Goal: Task Accomplishment & Management: Complete application form

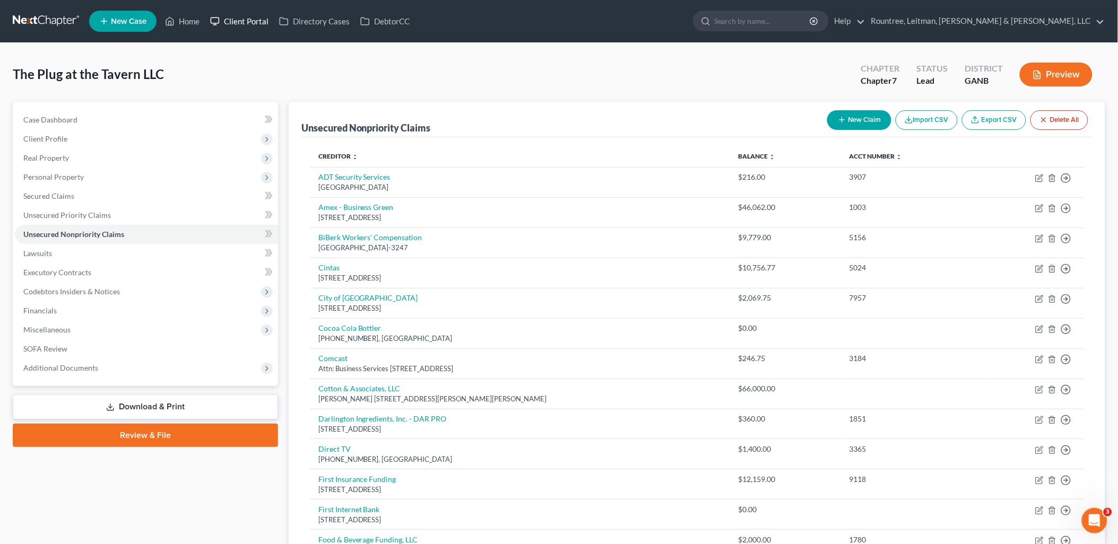
click at [241, 20] on link "Client Portal" at bounding box center [239, 21] width 69 height 19
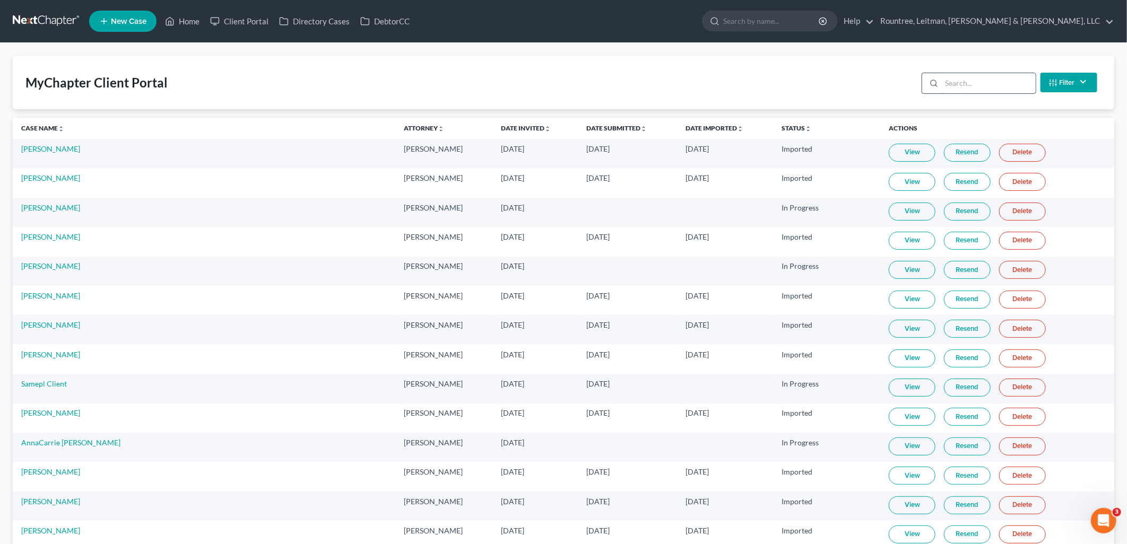
click at [985, 86] on input "search" at bounding box center [988, 83] width 94 height 20
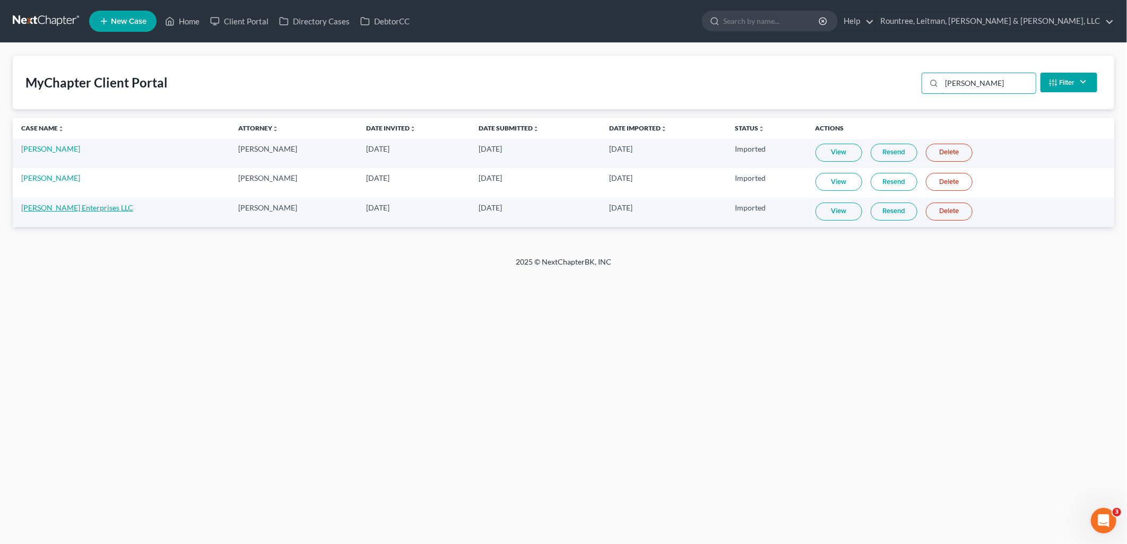
type input "[PERSON_NAME]"
click at [82, 209] on link "[PERSON_NAME] Enterprises LLC" at bounding box center [77, 207] width 112 height 9
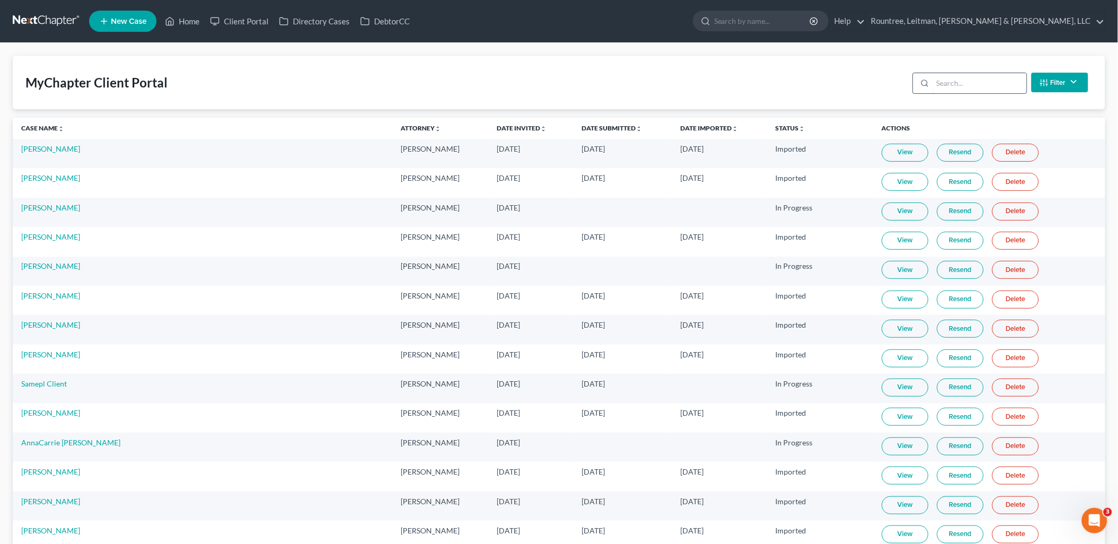
click at [990, 85] on input "search" at bounding box center [979, 83] width 94 height 20
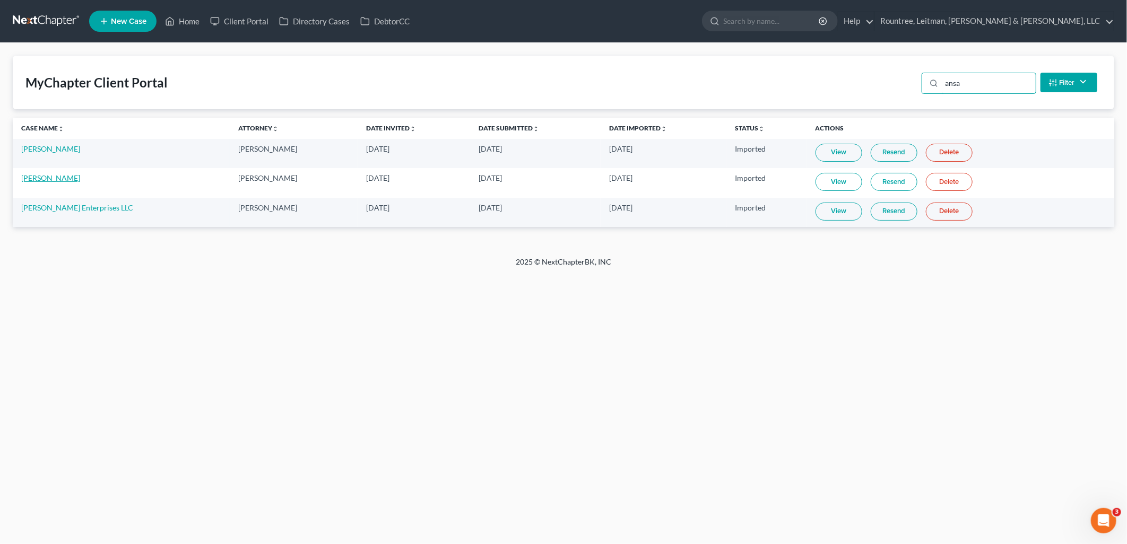
type input "ansa"
click at [36, 179] on link "[PERSON_NAME]" at bounding box center [50, 177] width 59 height 9
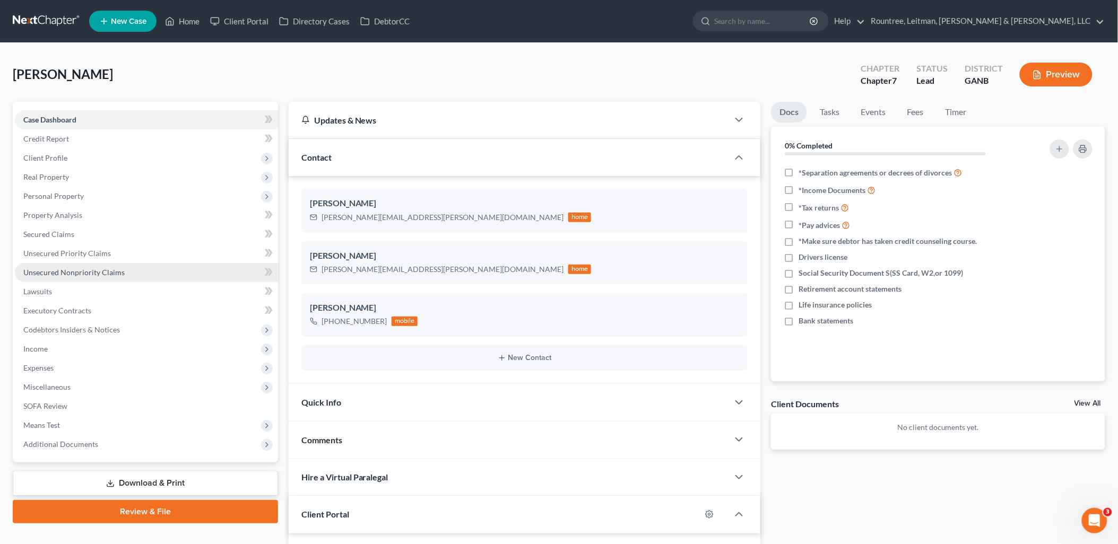
click at [133, 279] on link "Unsecured Nonpriority Claims" at bounding box center [146, 272] width 263 height 19
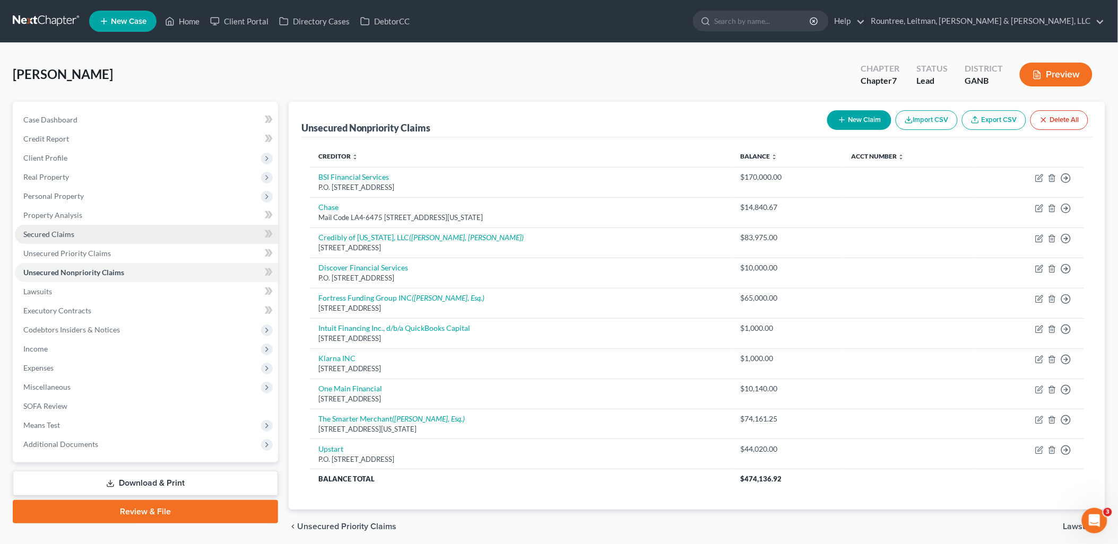
click at [115, 233] on link "Secured Claims" at bounding box center [146, 234] width 263 height 19
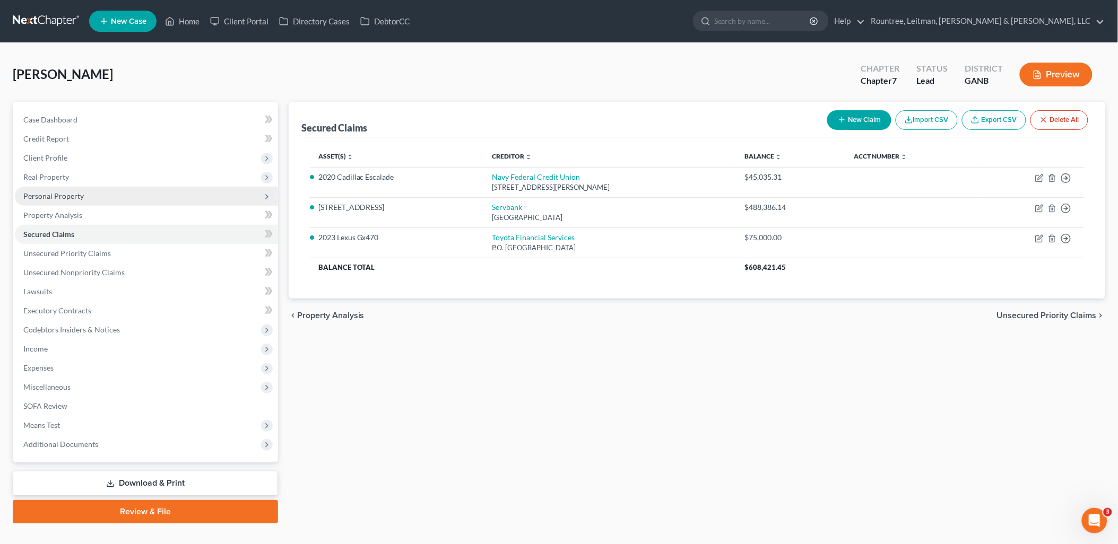
click at [78, 196] on span "Personal Property" at bounding box center [53, 195] width 60 height 9
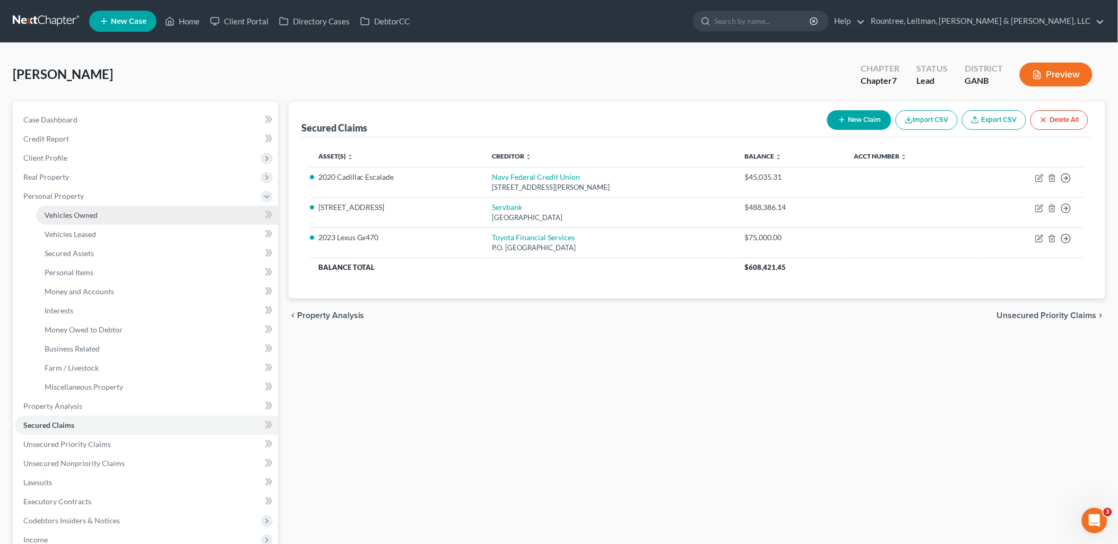
click at [84, 212] on span "Vehicles Owned" at bounding box center [71, 215] width 53 height 9
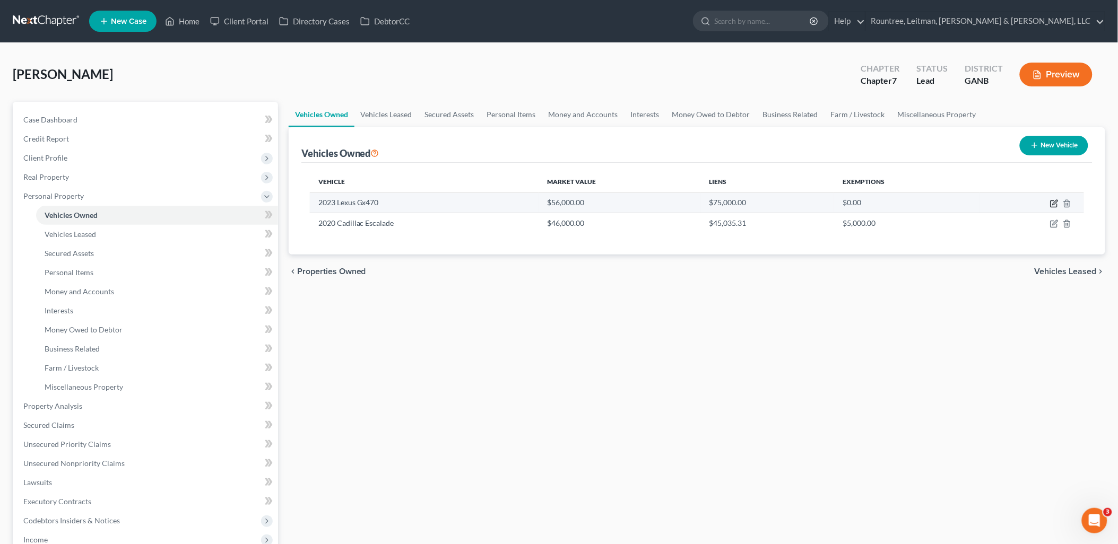
click at [1050, 200] on icon "button" at bounding box center [1054, 203] width 8 height 8
select select "0"
select select "3"
select select "0"
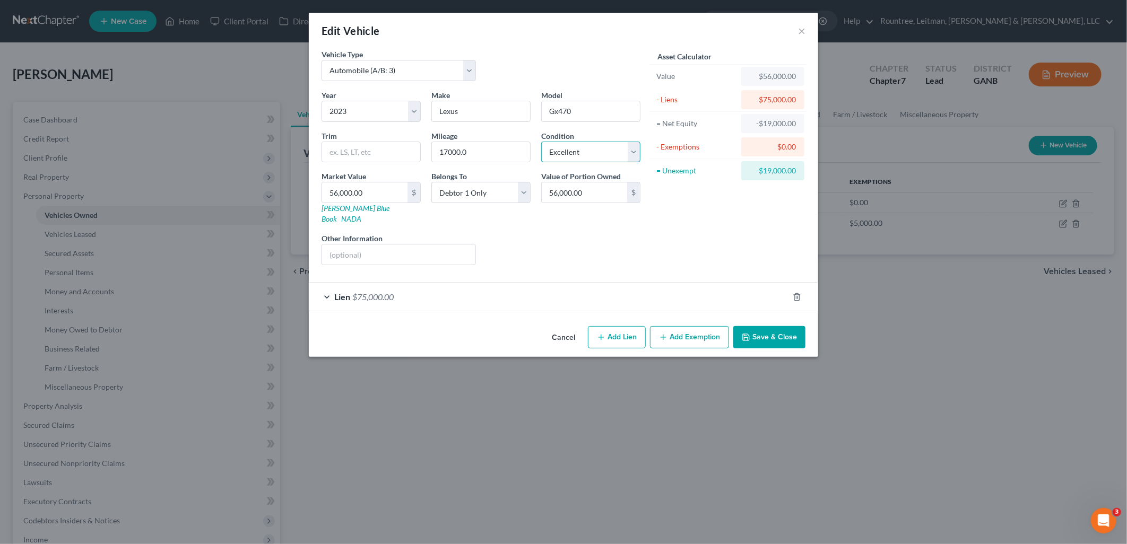
click at [606, 149] on select "Select Excellent Very Good Good Fair Poor" at bounding box center [590, 152] width 99 height 21
select select "2"
click at [541, 142] on select "Select Excellent Very Good Good Fair Poor" at bounding box center [590, 152] width 99 height 21
click at [675, 225] on div "Asset Calculator Value $56,000.00 - Liens $75,000.00 = Net Equity -$19,000.00 -…" at bounding box center [728, 161] width 165 height 225
click at [242, 73] on div "Edit Vehicle × Vehicle Type Select Automobile (A/B: 3) Truck (A/B: 3) Trailer (…" at bounding box center [563, 272] width 1127 height 544
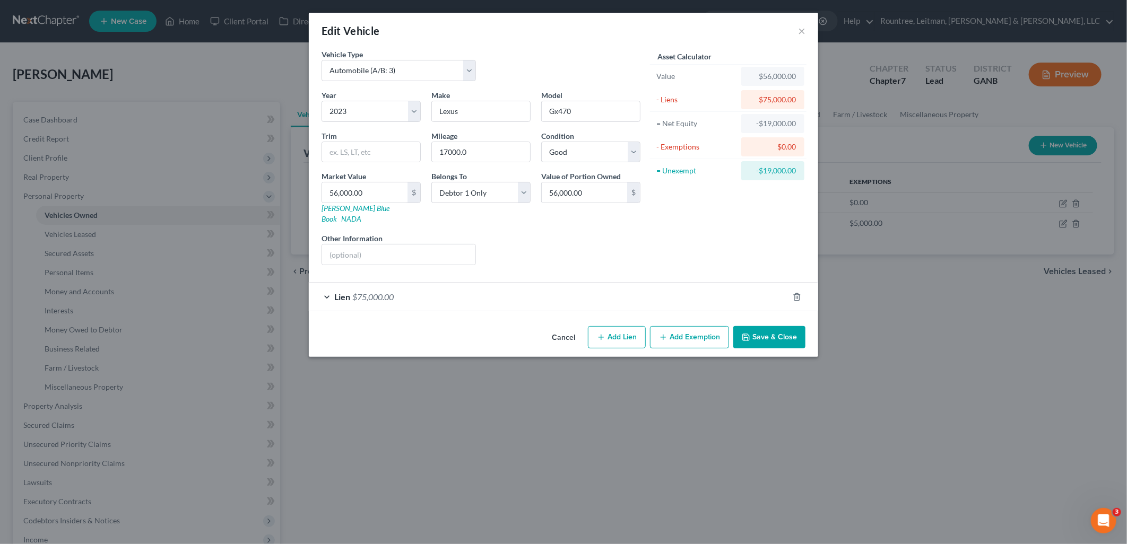
click at [806, 326] on div "Cancel Add Lien Add Lease Add Exemption Save & Close" at bounding box center [563, 339] width 509 height 35
click at [793, 326] on button "Save & Close" at bounding box center [769, 337] width 72 height 22
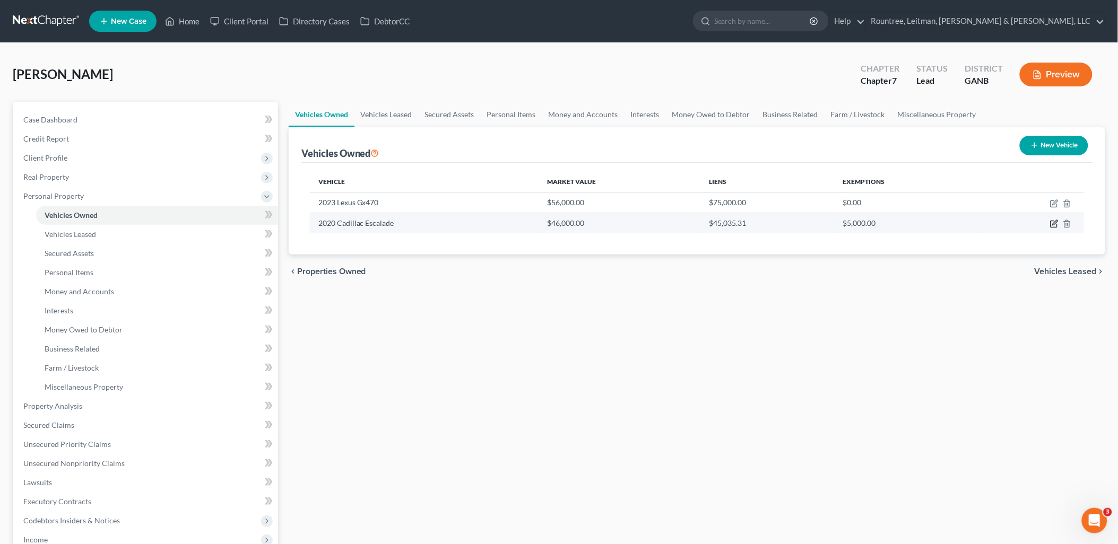
click at [1054, 224] on icon "button" at bounding box center [1054, 223] width 5 height 5
select select "0"
select select "6"
select select "1"
select select "0"
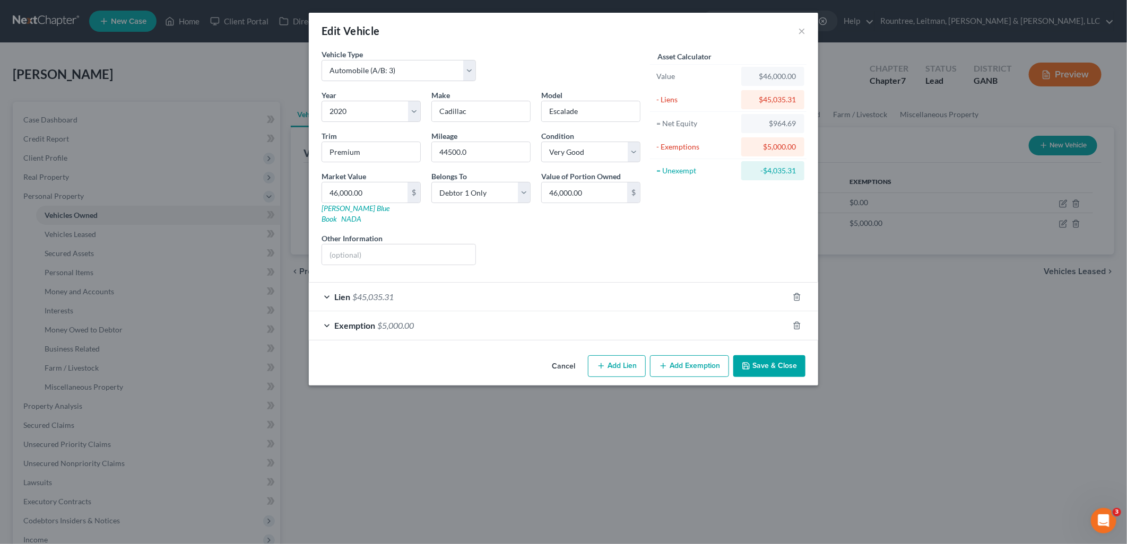
click at [531, 316] on div "Exemption $5,000.00" at bounding box center [548, 325] width 479 height 28
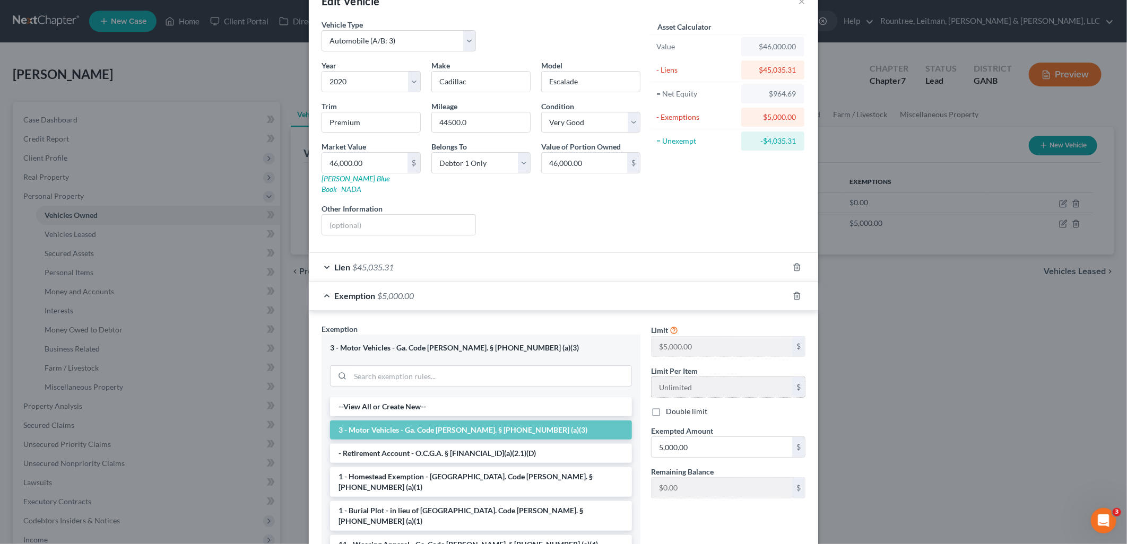
scroll to position [59, 0]
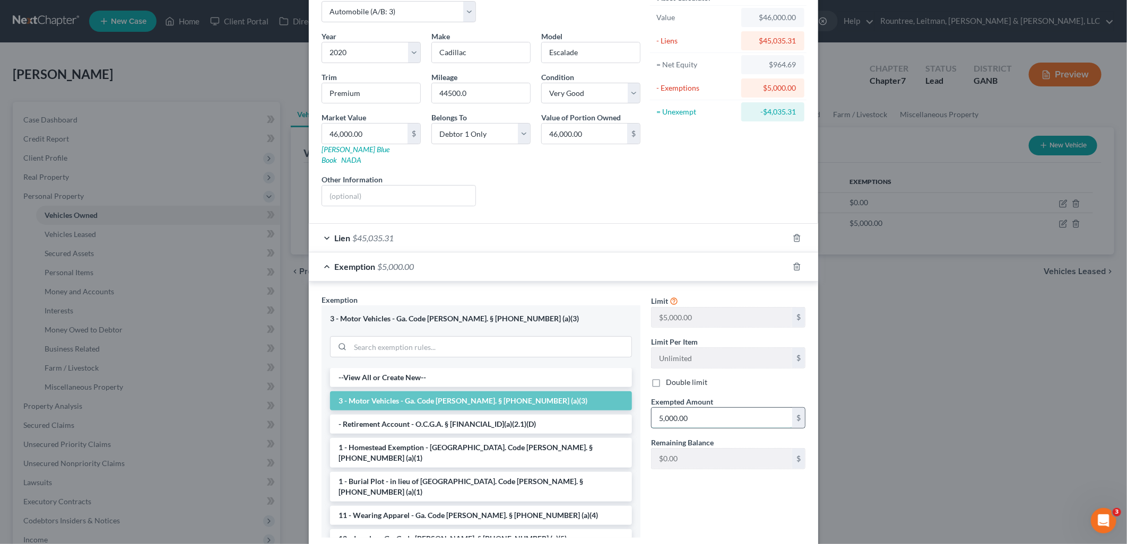
click at [702, 408] on input "5,000.00" at bounding box center [721, 418] width 141 height 20
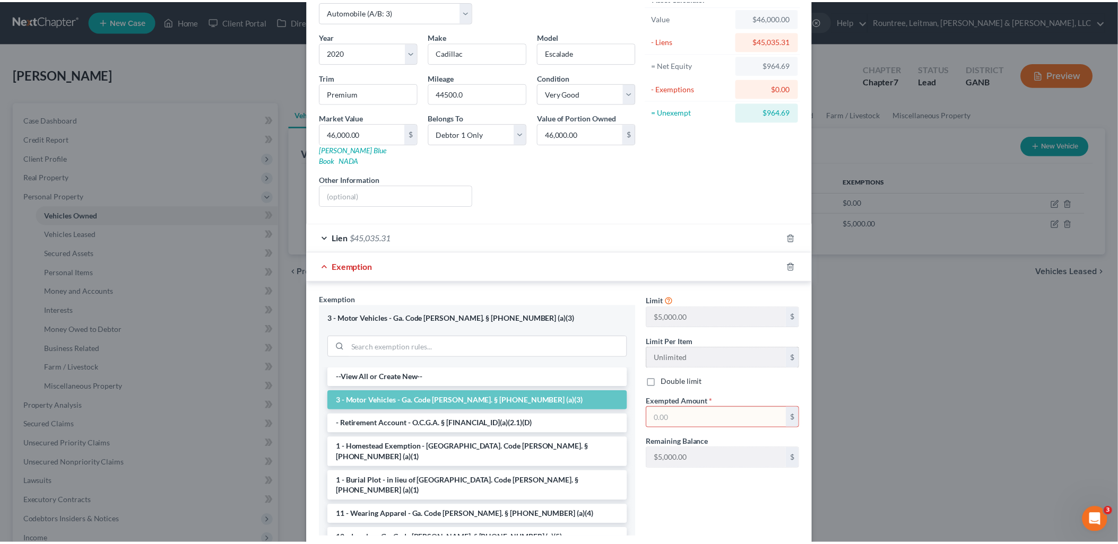
scroll to position [0, 0]
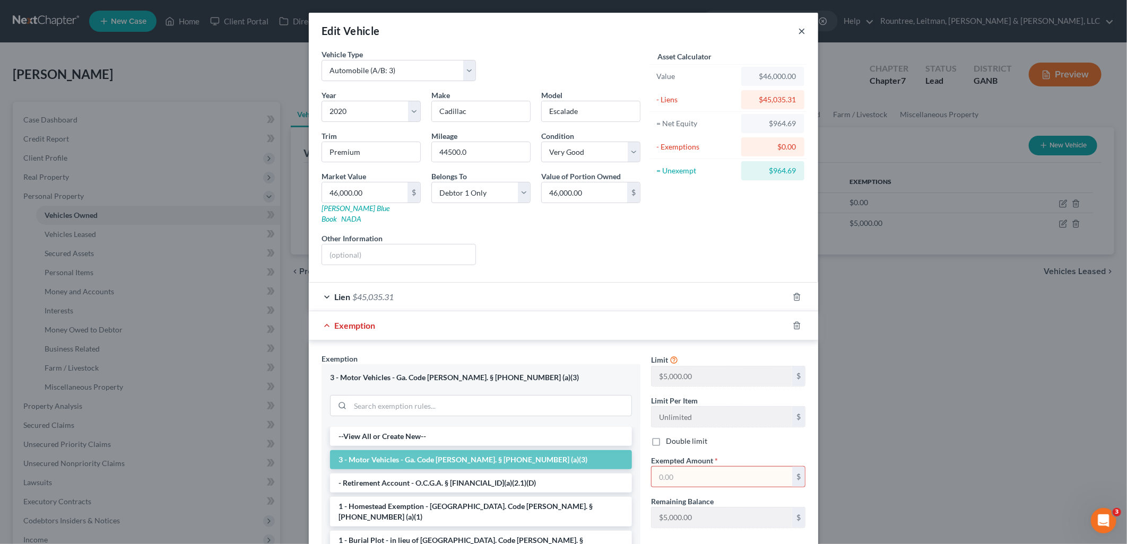
click at [798, 33] on button "×" at bounding box center [801, 30] width 7 height 13
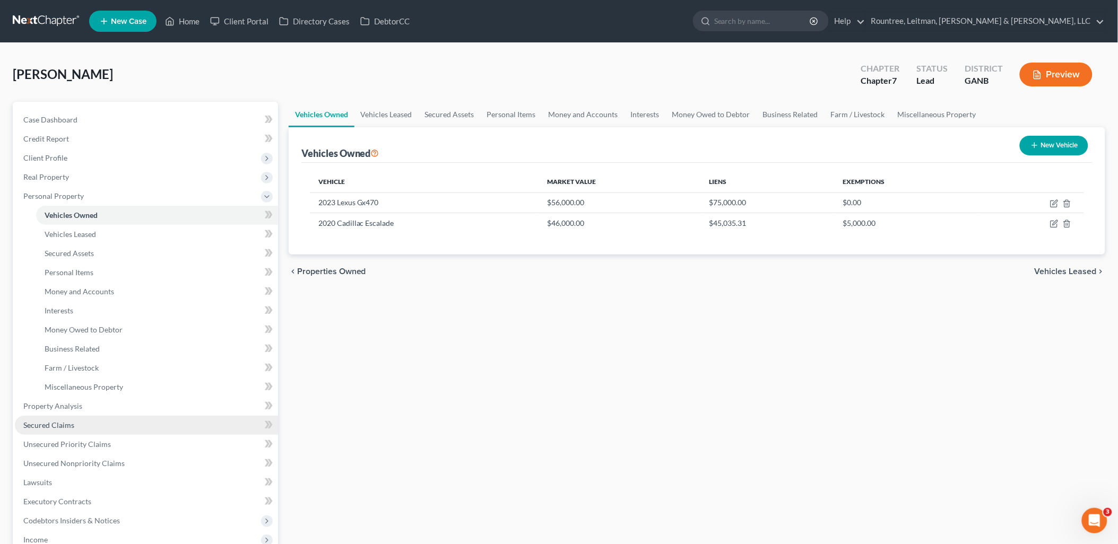
click at [110, 423] on link "Secured Claims" at bounding box center [146, 425] width 263 height 19
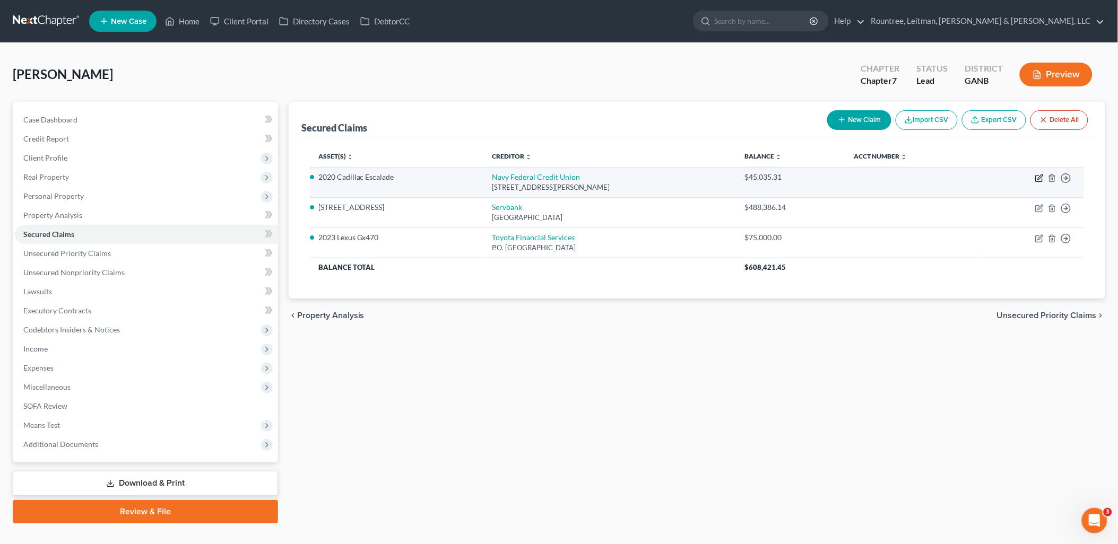
click at [1037, 179] on icon "button" at bounding box center [1039, 178] width 8 height 8
select select "48"
select select "2"
select select "0"
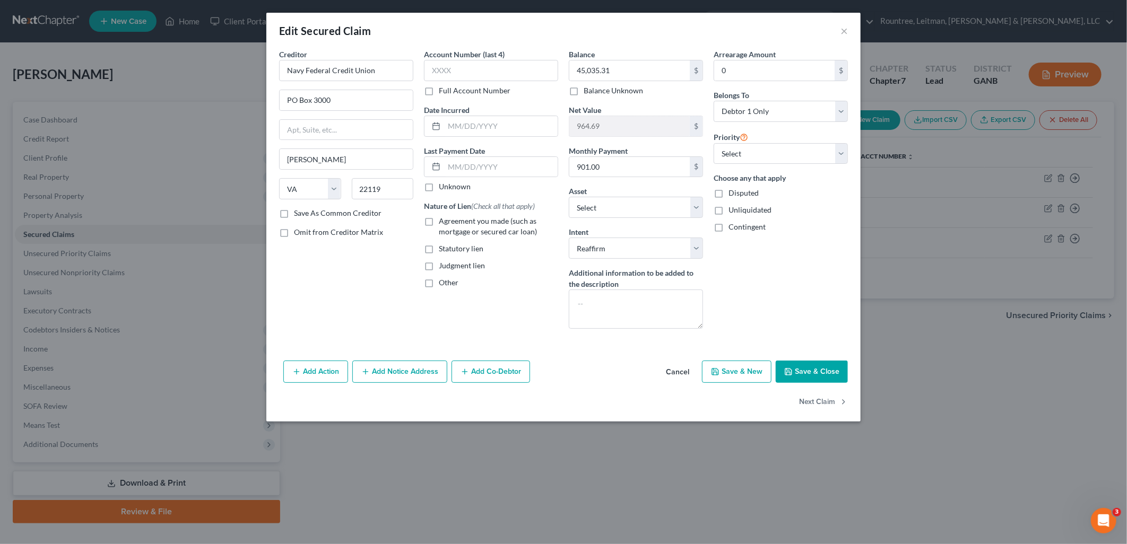
click at [439, 219] on label "Agreement you made (such as mortgage or secured car loan)" at bounding box center [498, 226] width 119 height 21
click at [443, 219] on input "Agreement you made (such as mortgage or secured car loan)" at bounding box center [446, 219] width 7 height 7
checkbox input "true"
click at [624, 77] on input "45,035.31" at bounding box center [629, 70] width 120 height 20
type input "43,481.67"
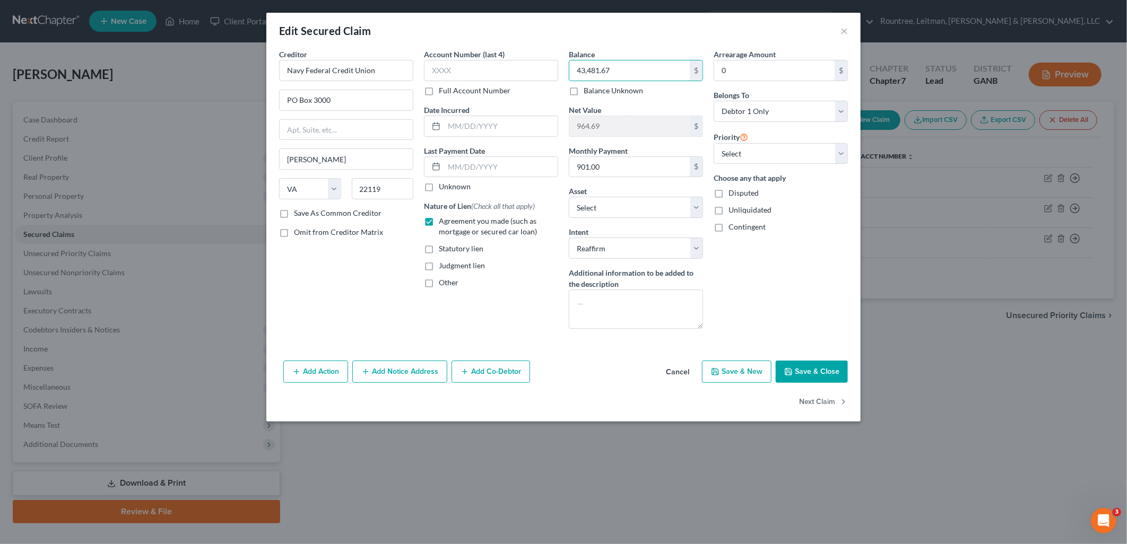
click at [826, 372] on button "Save & Close" at bounding box center [811, 372] width 72 height 22
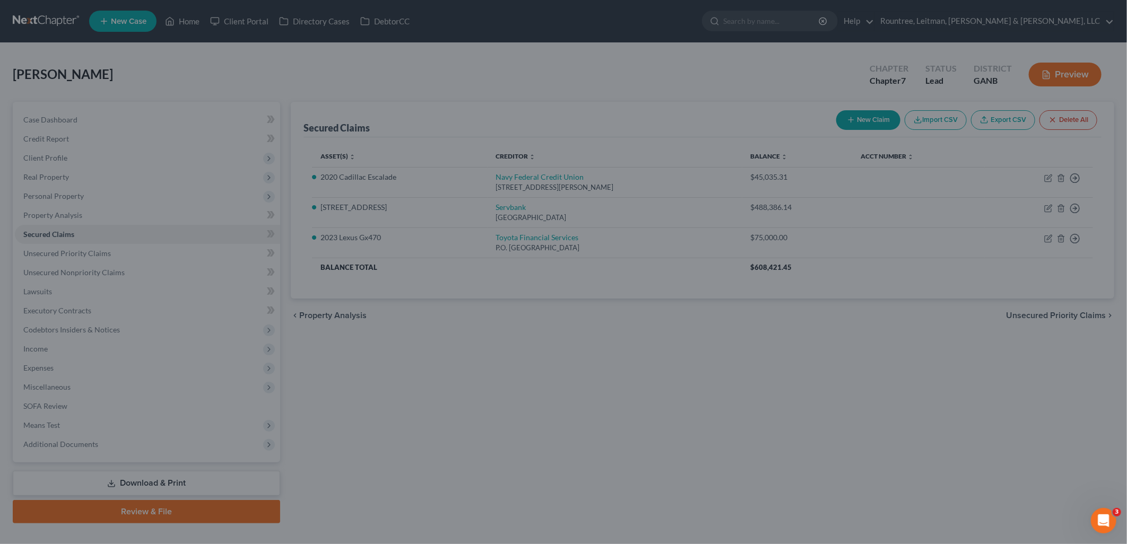
type input "2,518.33"
select select "11"
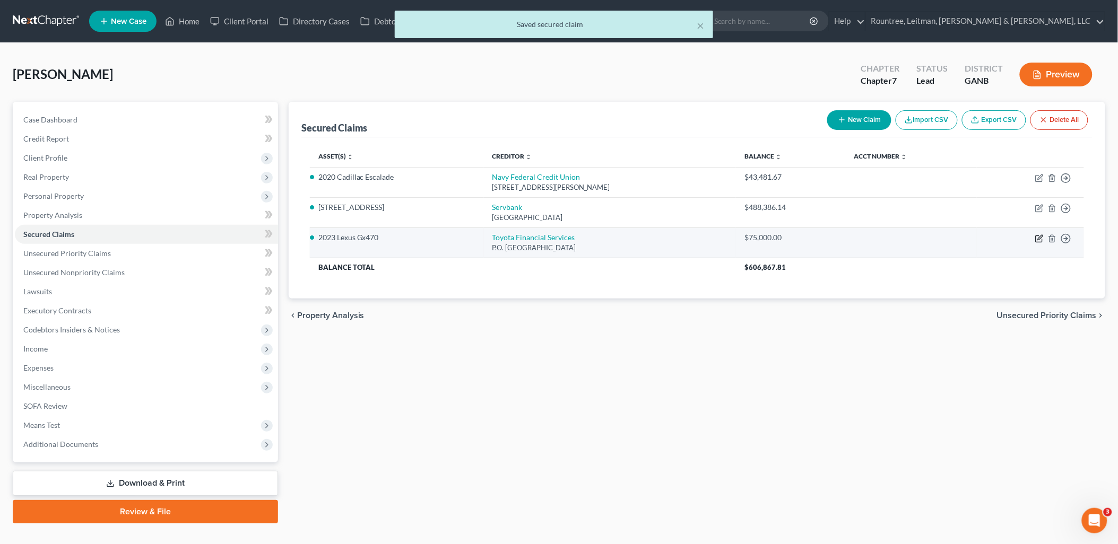
click at [1041, 239] on icon "button" at bounding box center [1039, 238] width 8 height 8
select select "3"
select select "0"
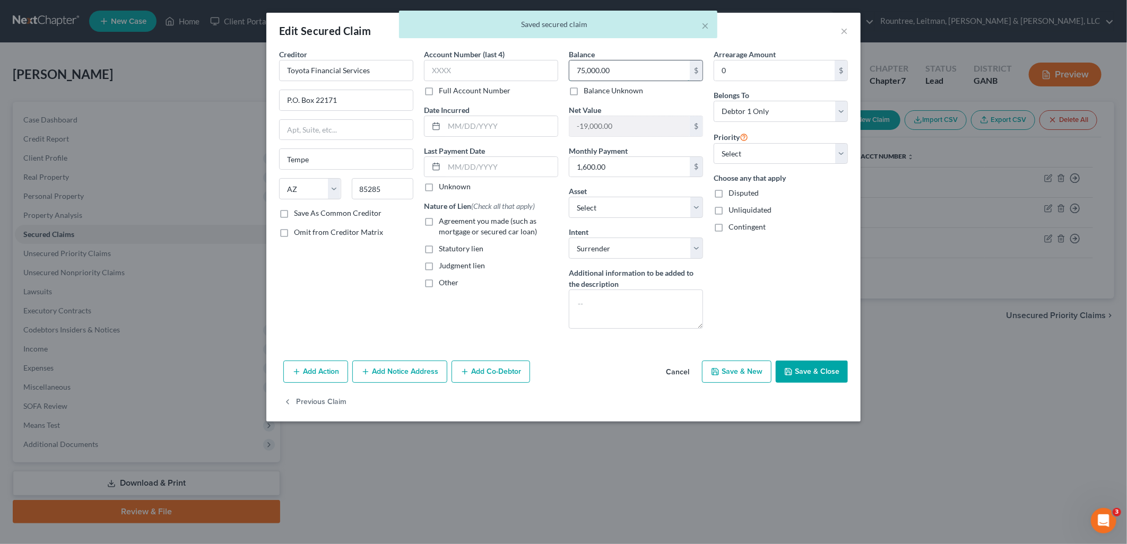
click at [642, 72] on input "75,000.00" at bounding box center [629, 70] width 120 height 20
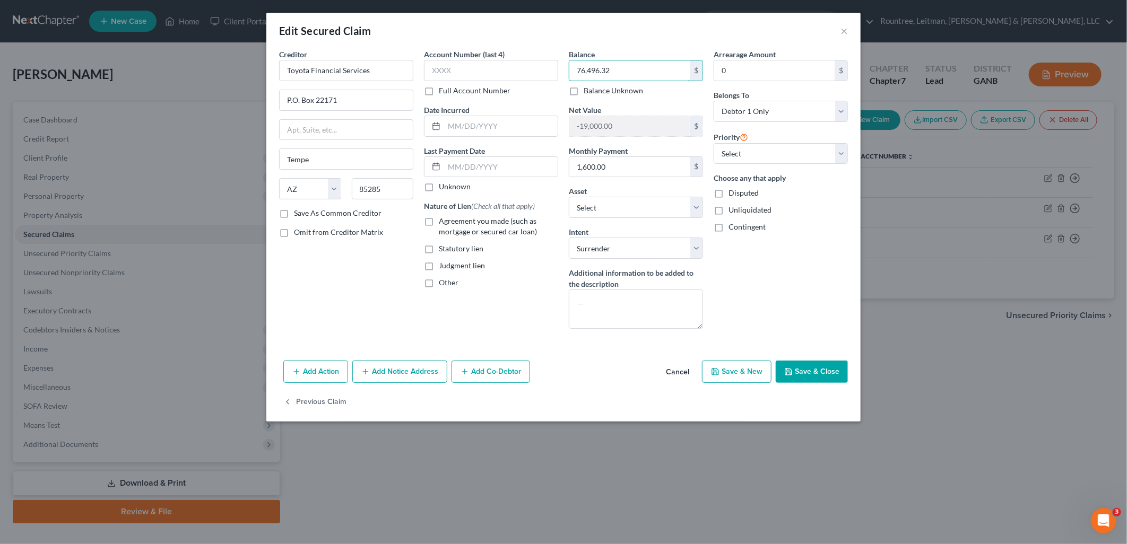
type input "76,496.32"
click at [439, 225] on label "Agreement you made (such as mortgage or secured car loan)" at bounding box center [498, 226] width 119 height 21
click at [443, 223] on input "Agreement you made (such as mortgage or secured car loan)" at bounding box center [446, 219] width 7 height 7
checkbox input "true"
click at [814, 366] on button "Save & Close" at bounding box center [811, 372] width 72 height 22
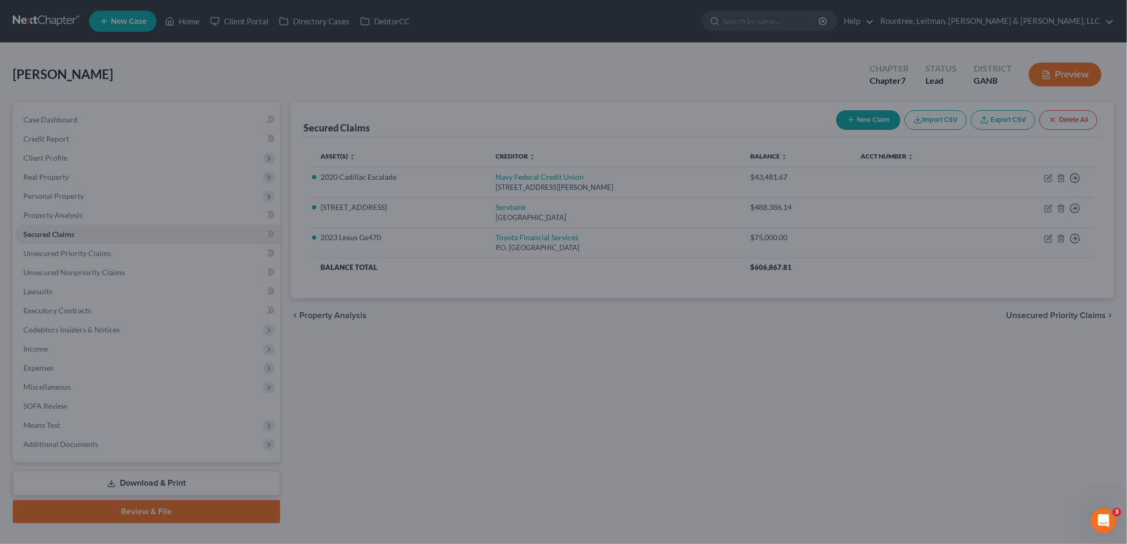
type input "-20,496.32"
select select "10"
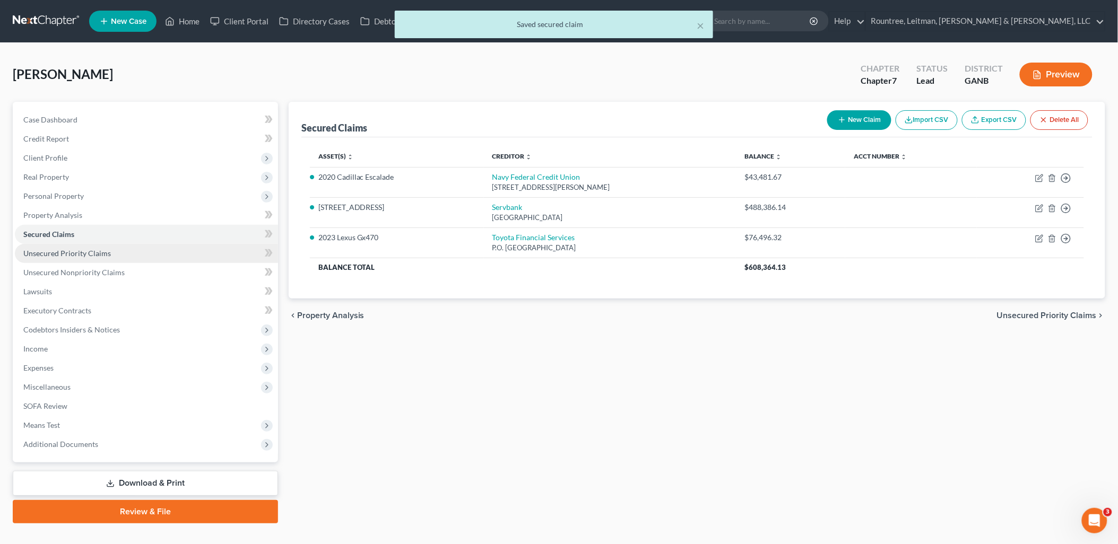
click at [119, 254] on link "Unsecured Priority Claims" at bounding box center [146, 253] width 263 height 19
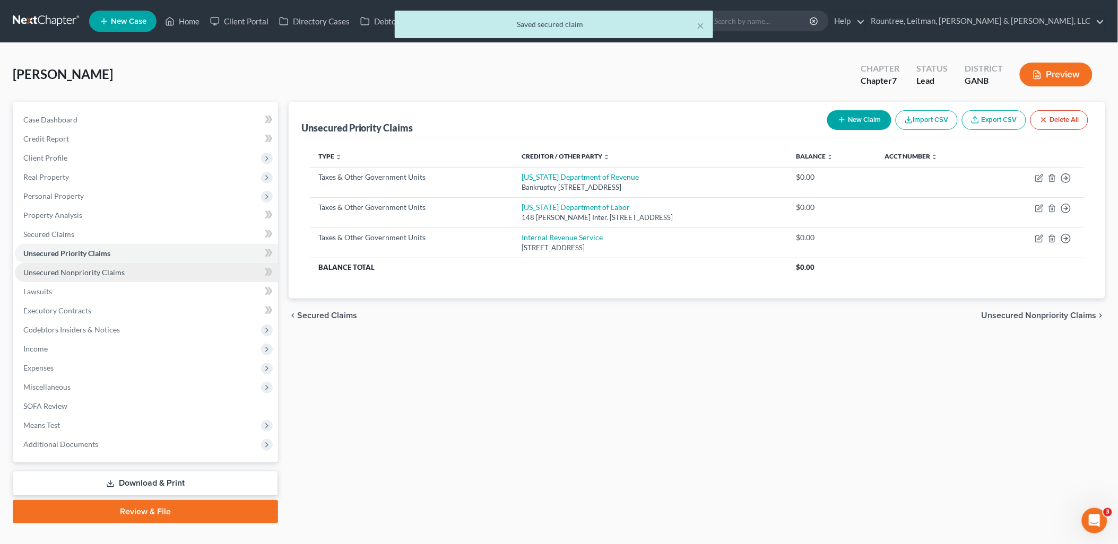
click at [128, 280] on link "Unsecured Nonpriority Claims" at bounding box center [146, 272] width 263 height 19
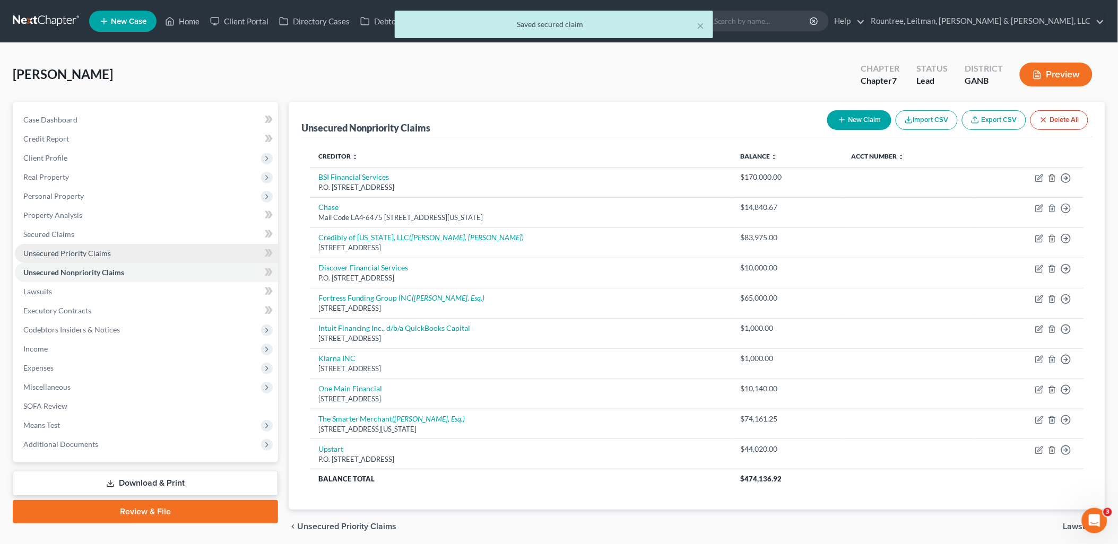
click at [121, 250] on link "Unsecured Priority Claims" at bounding box center [146, 253] width 263 height 19
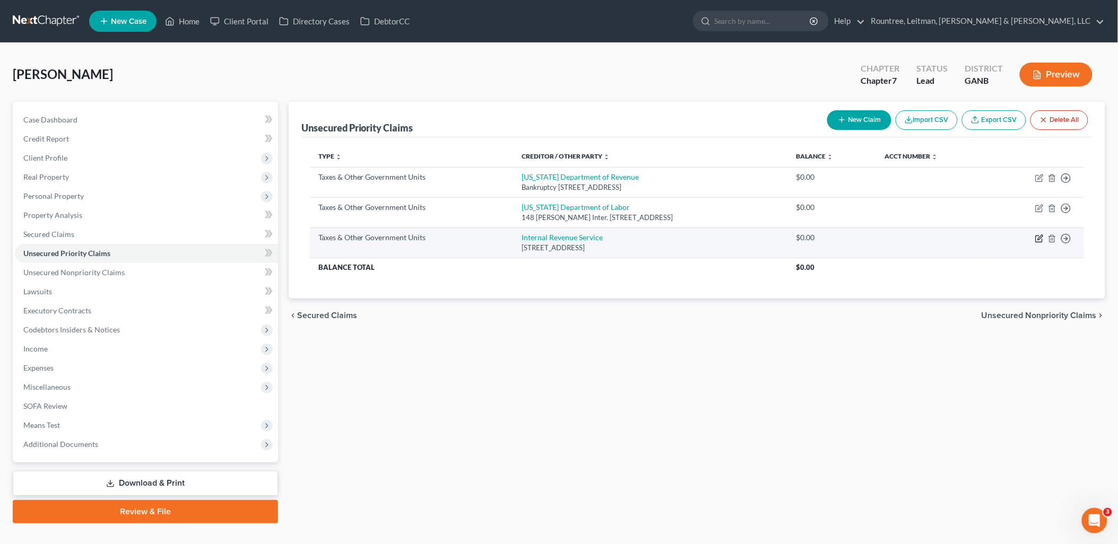
click at [1039, 240] on icon "button" at bounding box center [1039, 238] width 8 height 8
select select "0"
select select "39"
select select "0"
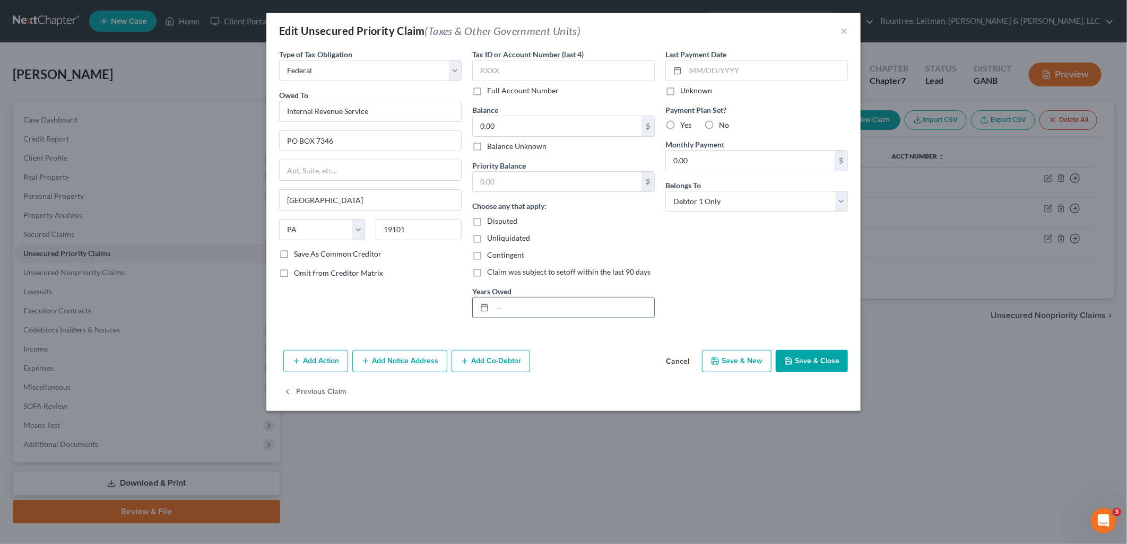
click at [587, 306] on input "text" at bounding box center [573, 308] width 162 height 20
type input "2023"
click at [525, 125] on input "0.00" at bounding box center [557, 126] width 169 height 20
type input "1,242.65"
click at [548, 172] on input "text" at bounding box center [557, 182] width 169 height 20
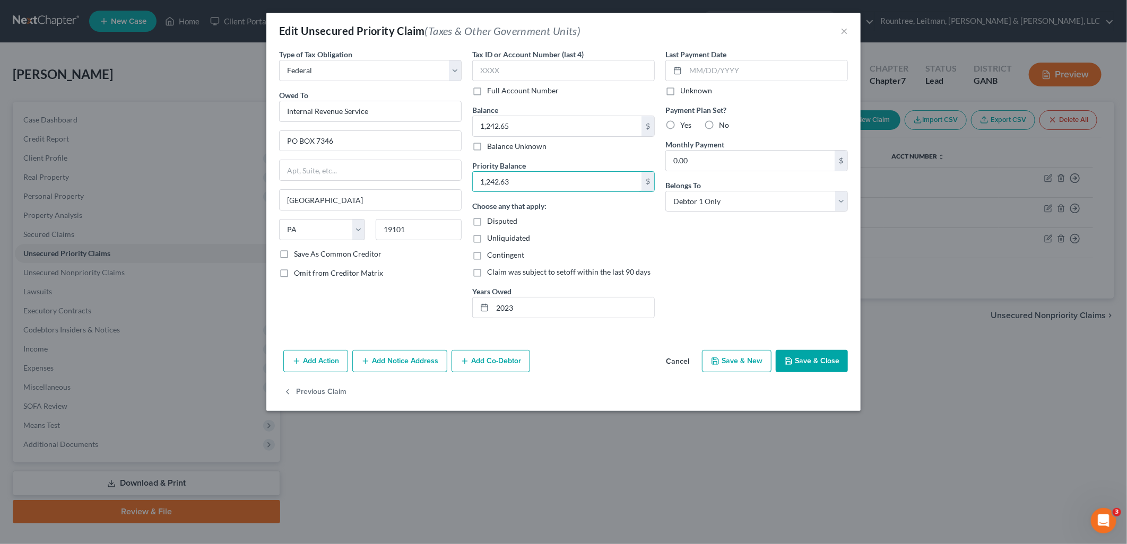
type input "1,242.63"
click at [821, 363] on button "Save & Close" at bounding box center [811, 361] width 72 height 22
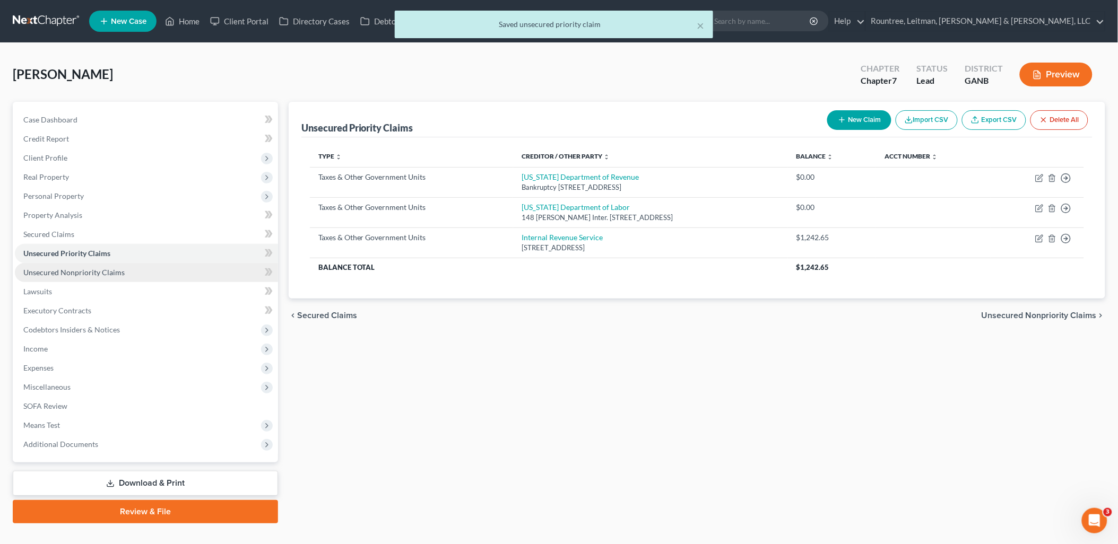
click at [145, 271] on link "Unsecured Nonpriority Claims" at bounding box center [146, 272] width 263 height 19
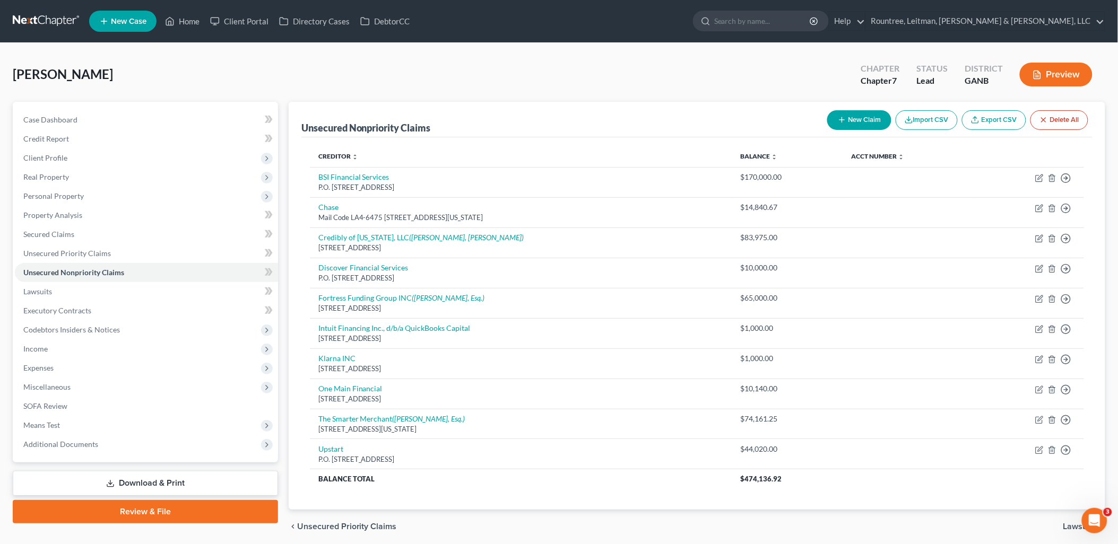
click at [860, 114] on button "New Claim" at bounding box center [859, 120] width 64 height 20
select select "0"
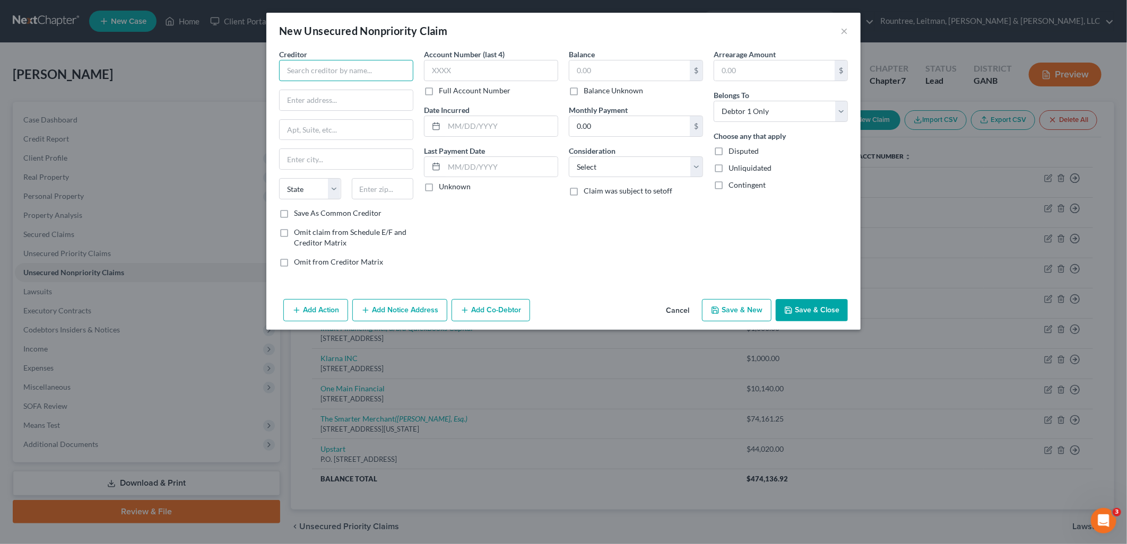
click at [359, 67] on input "text" at bounding box center [346, 70] width 134 height 21
type input "Student Loans"
click at [483, 210] on div "Account Number (last 4) Full Account Number Date Incurred Last Payment Date Unk…" at bounding box center [490, 162] width 145 height 227
click at [620, 73] on input "text" at bounding box center [629, 70] width 120 height 20
type input "244,058.89"
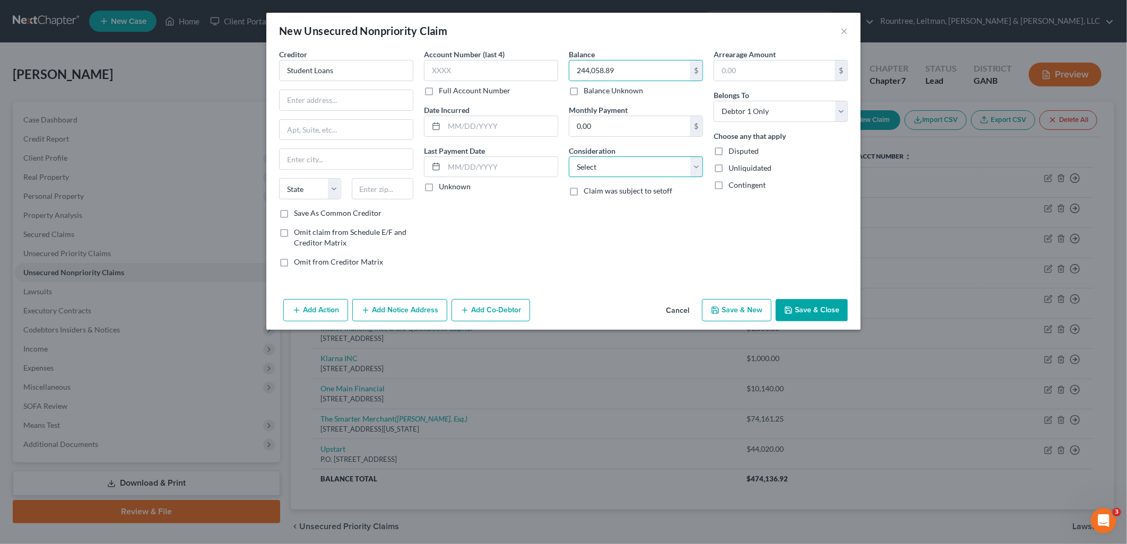
click at [615, 167] on select "Select Cable / Satellite Services Collection Agency Credit Card Debt Debt Couns…" at bounding box center [636, 166] width 134 height 21
select select "17"
click at [569, 156] on select "Select Cable / Satellite Services Collection Agency Credit Card Debt Debt Couns…" at bounding box center [636, 166] width 134 height 21
click at [807, 317] on button "Save & Close" at bounding box center [811, 310] width 72 height 22
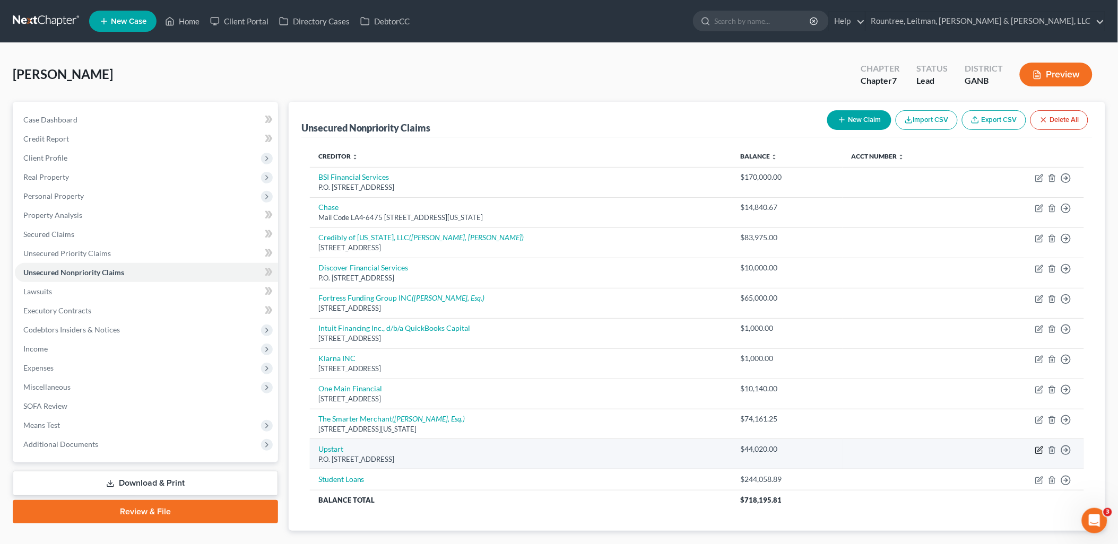
click at [1039, 451] on icon "button" at bounding box center [1039, 450] width 8 height 8
select select "4"
select select "14"
select select "3"
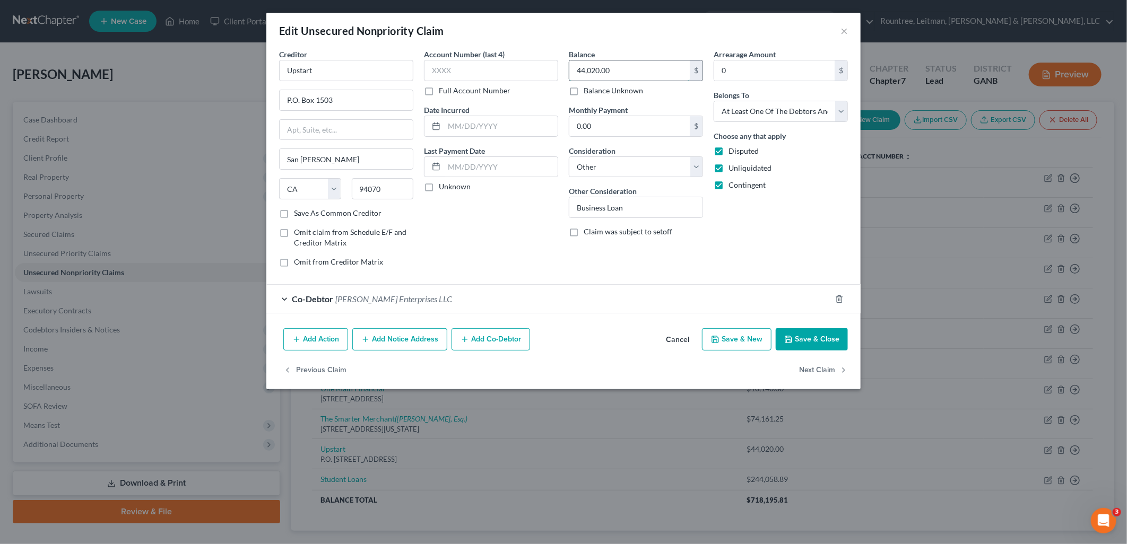
click at [626, 69] on input "44,020.00" at bounding box center [629, 70] width 120 height 20
type input "46,629.66"
click at [819, 342] on button "Save & Close" at bounding box center [811, 339] width 72 height 22
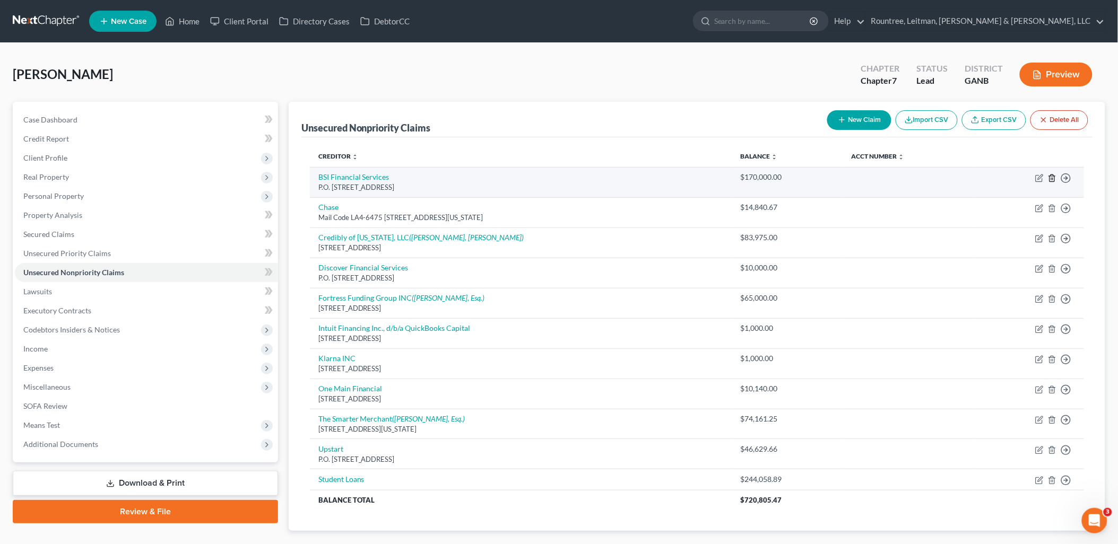
click at [1054, 177] on icon "button" at bounding box center [1052, 178] width 8 height 8
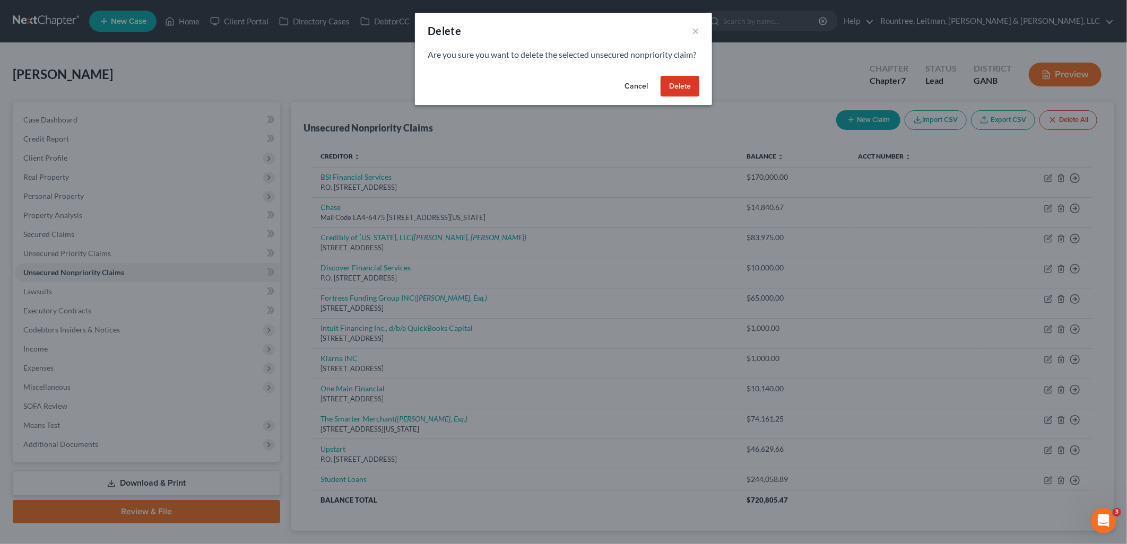
click at [683, 97] on button "Delete" at bounding box center [679, 86] width 39 height 21
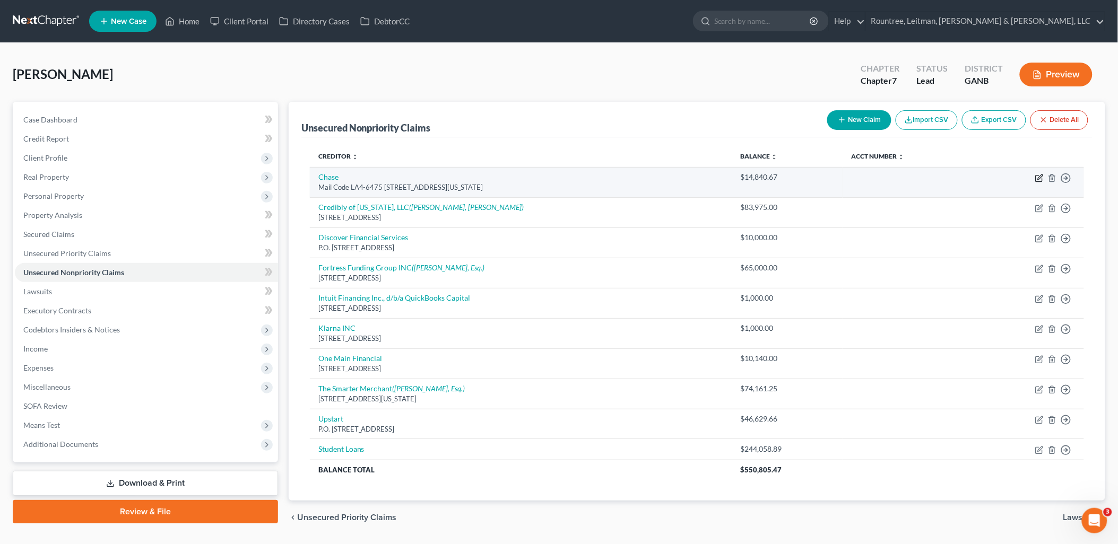
click at [1037, 176] on icon "button" at bounding box center [1038, 179] width 6 height 6
select select "19"
select select "14"
select select "0"
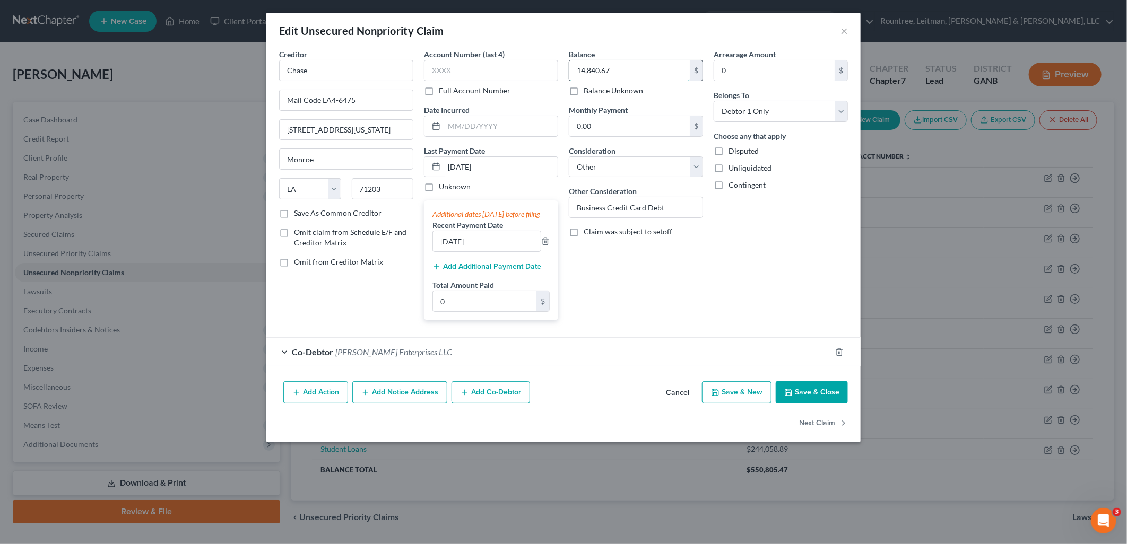
click at [634, 71] on input "14,840.67" at bounding box center [629, 70] width 120 height 20
type input "990.54"
click at [808, 404] on button "Save & Close" at bounding box center [811, 392] width 72 height 22
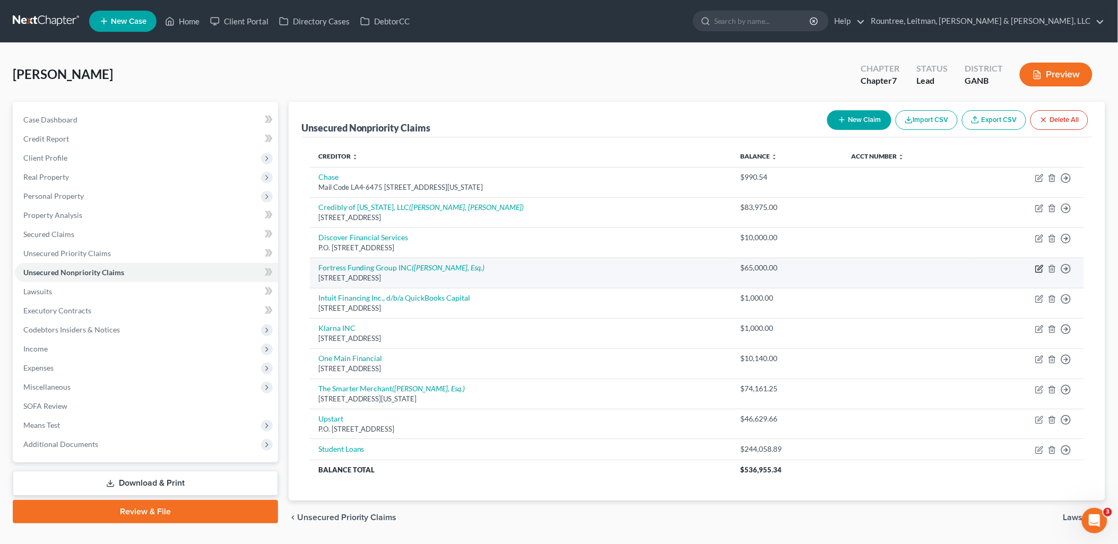
click at [1040, 268] on icon "button" at bounding box center [1039, 269] width 8 height 8
select select "9"
select select "14"
select select "3"
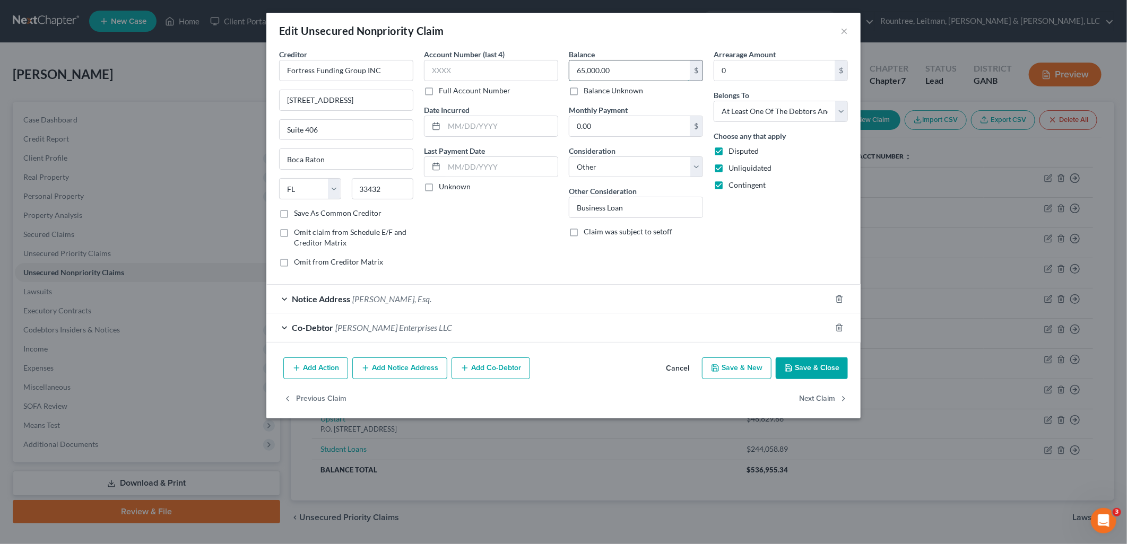
click at [622, 67] on input "65,000.00" at bounding box center [629, 70] width 120 height 20
type input "64,092.65"
click at [818, 366] on button "Save & Close" at bounding box center [811, 369] width 72 height 22
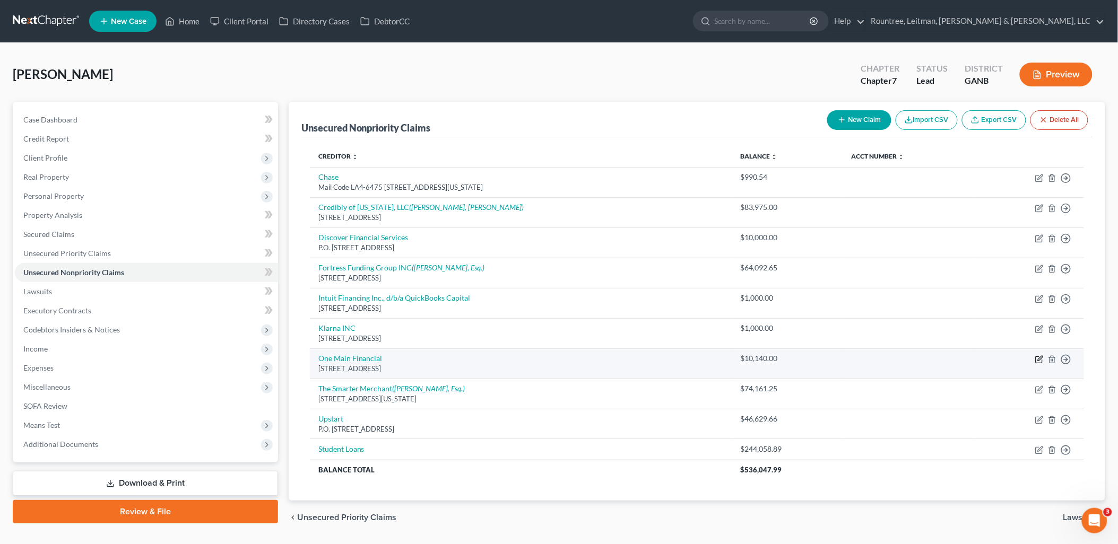
click at [1041, 358] on icon "button" at bounding box center [1039, 359] width 8 height 8
select select "10"
select select "14"
select select "3"
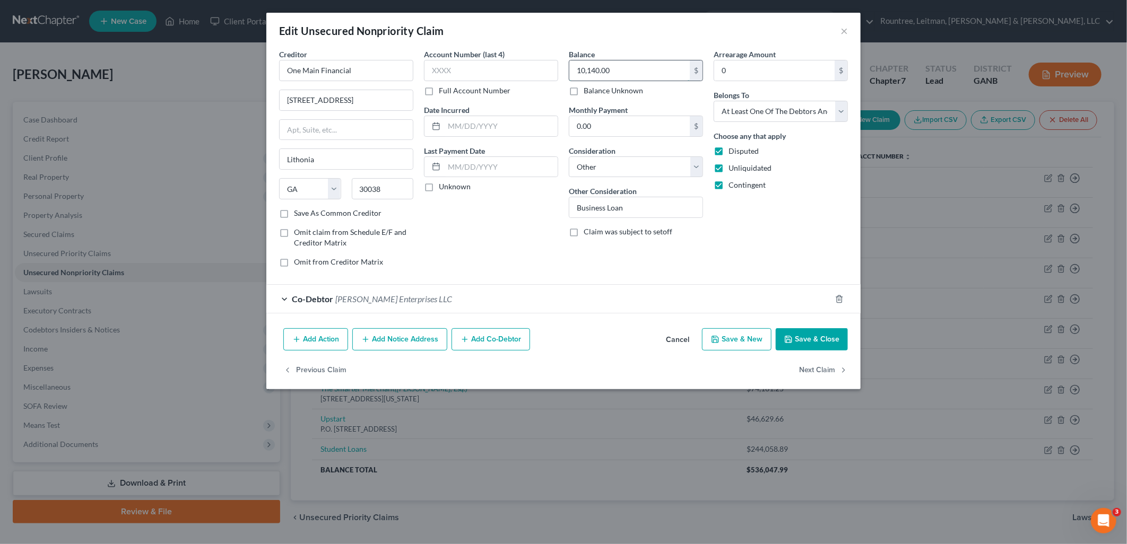
click at [646, 67] on input "10,140.00" at bounding box center [629, 70] width 120 height 20
type input "10,715.53"
click at [817, 342] on button "Save & Close" at bounding box center [811, 339] width 72 height 22
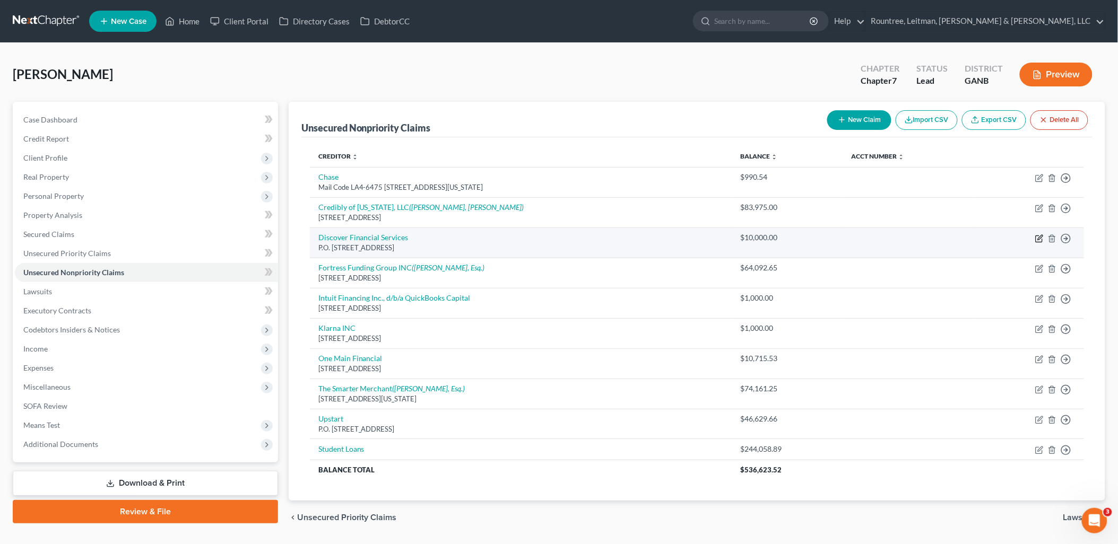
click at [1041, 237] on icon "button" at bounding box center [1039, 238] width 8 height 8
select select "46"
select select "2"
select select "0"
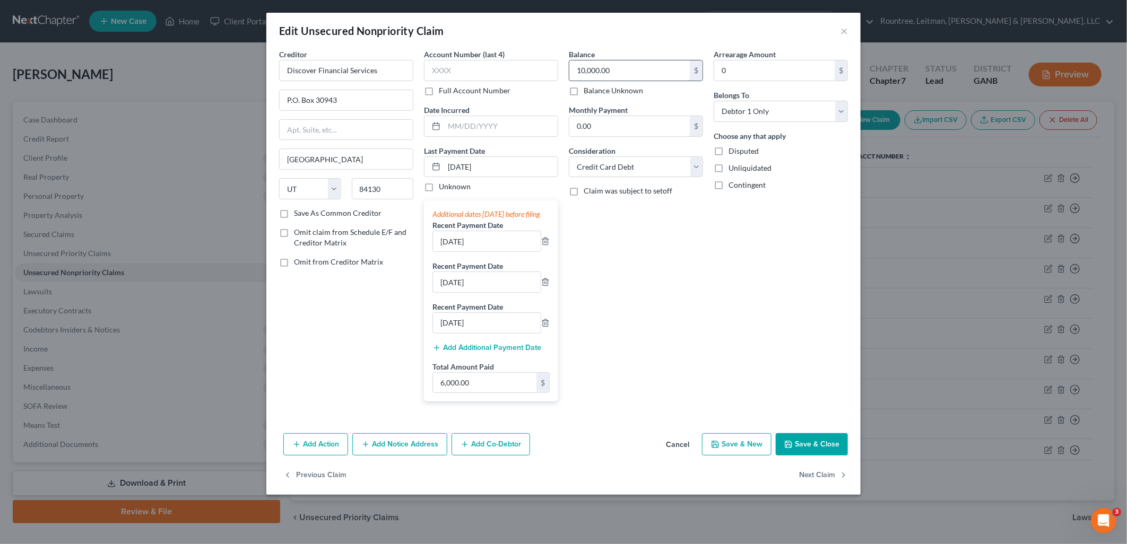
click at [652, 64] on input "10,000.00" at bounding box center [629, 70] width 120 height 20
type input "10,444.38"
click at [813, 449] on button "Save & Close" at bounding box center [811, 444] width 72 height 22
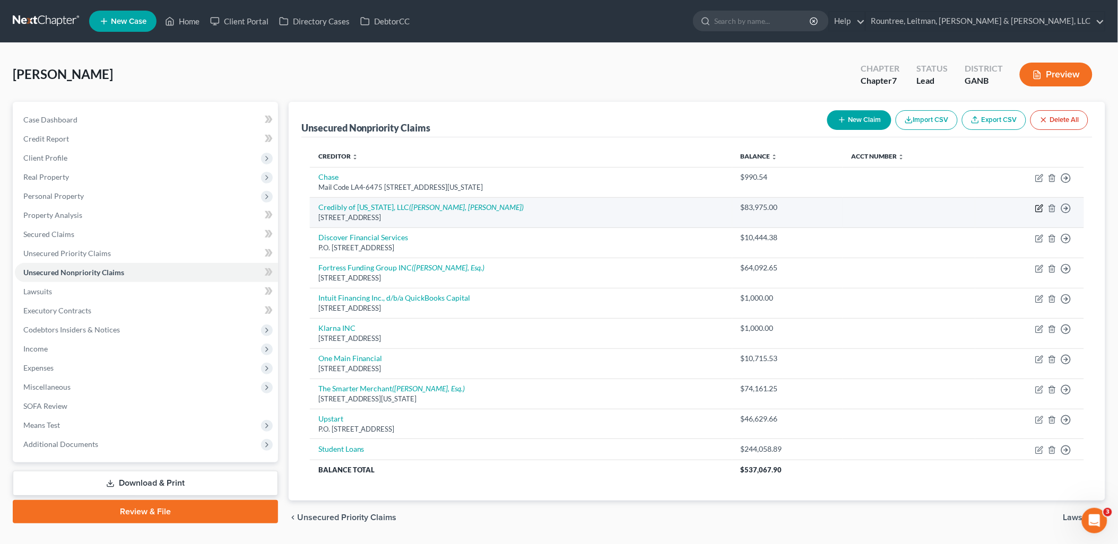
click at [1040, 206] on icon "button" at bounding box center [1039, 208] width 8 height 8
select select "3"
select select "14"
select select "3"
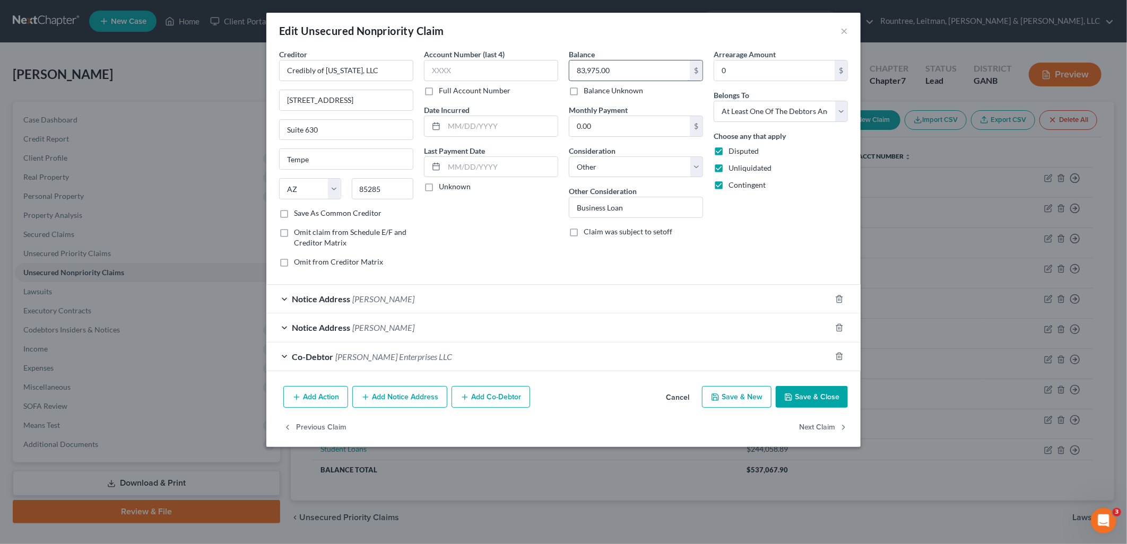
click at [628, 64] on input "83,975.00" at bounding box center [629, 70] width 120 height 20
click at [630, 66] on input "83,975.00" at bounding box center [629, 70] width 120 height 20
click at [632, 72] on input "83,975.00" at bounding box center [629, 70] width 120 height 20
type input "83,974.4"
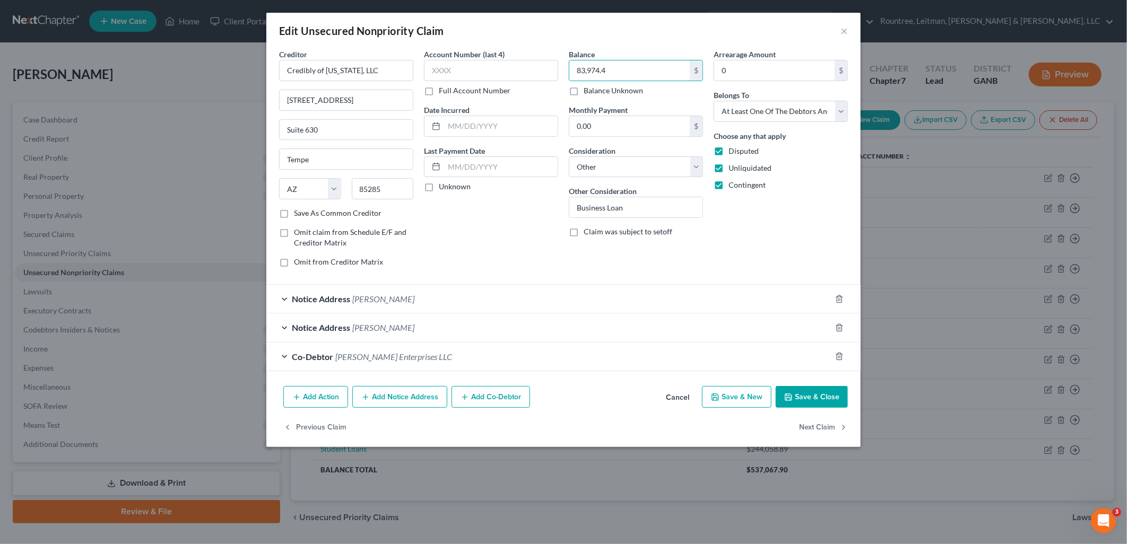
click at [809, 397] on button "Save & Close" at bounding box center [811, 397] width 72 height 22
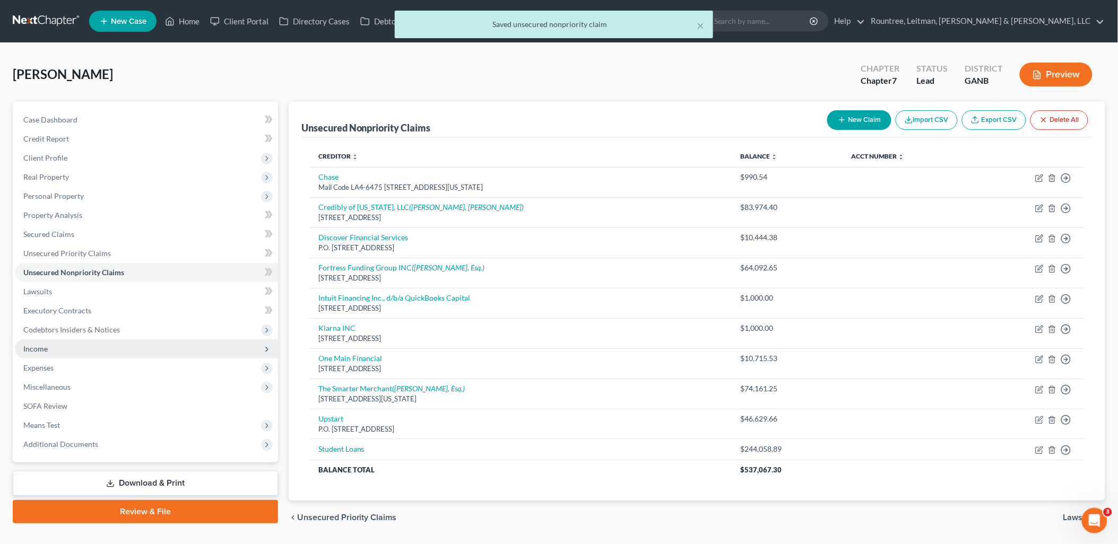
click at [91, 349] on span "Income" at bounding box center [146, 348] width 263 height 19
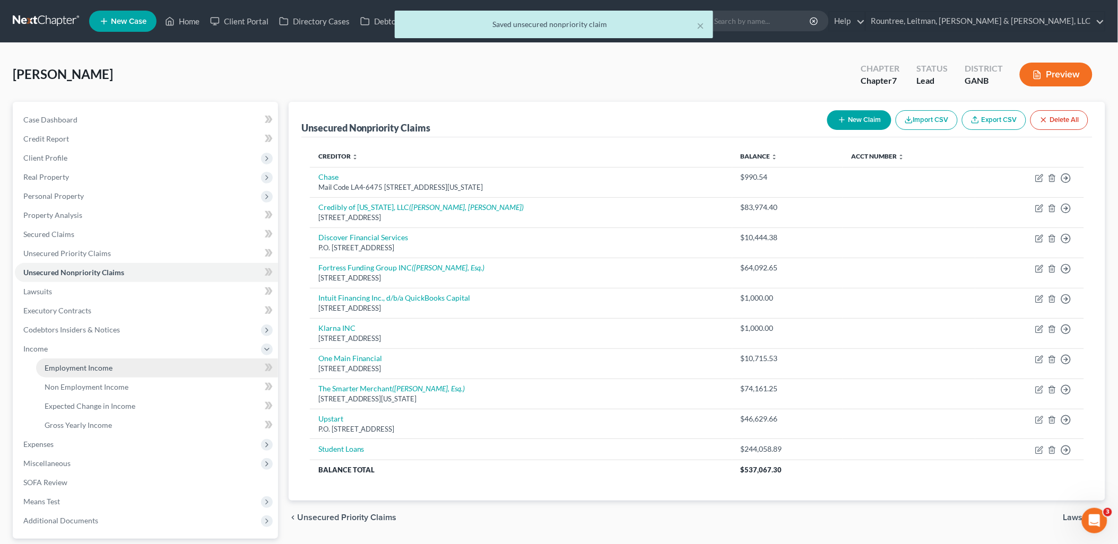
click at [93, 369] on span "Employment Income" at bounding box center [79, 367] width 68 height 9
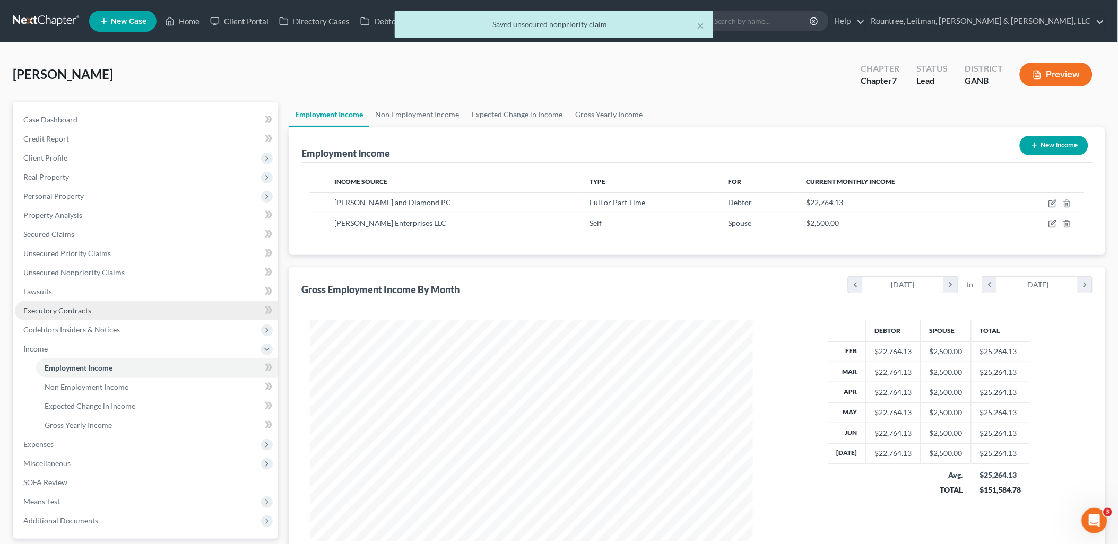
scroll to position [221, 464]
click at [81, 441] on span "Expenses" at bounding box center [146, 444] width 263 height 19
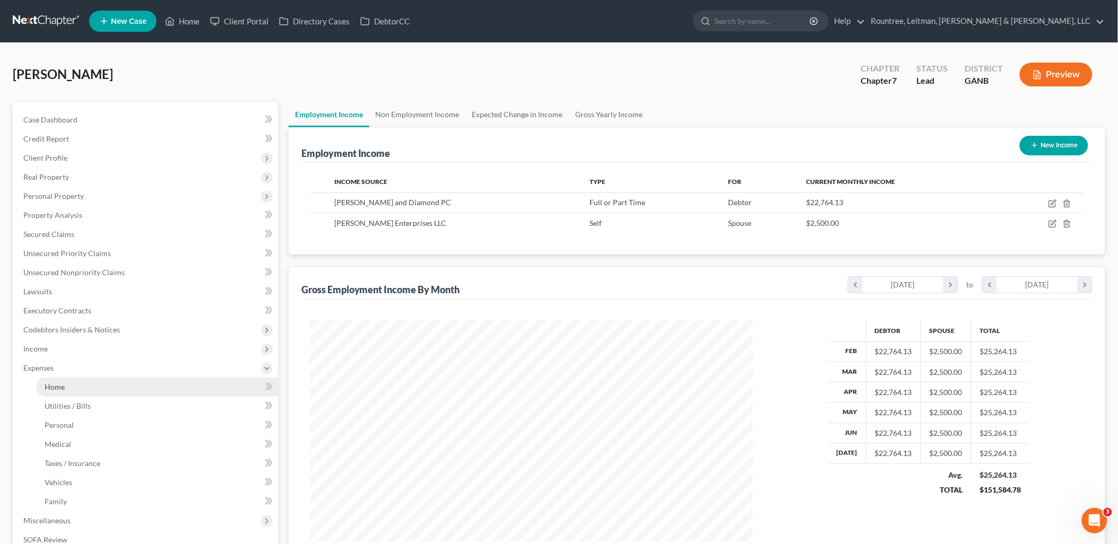
click at [96, 393] on link "Home" at bounding box center [157, 387] width 242 height 19
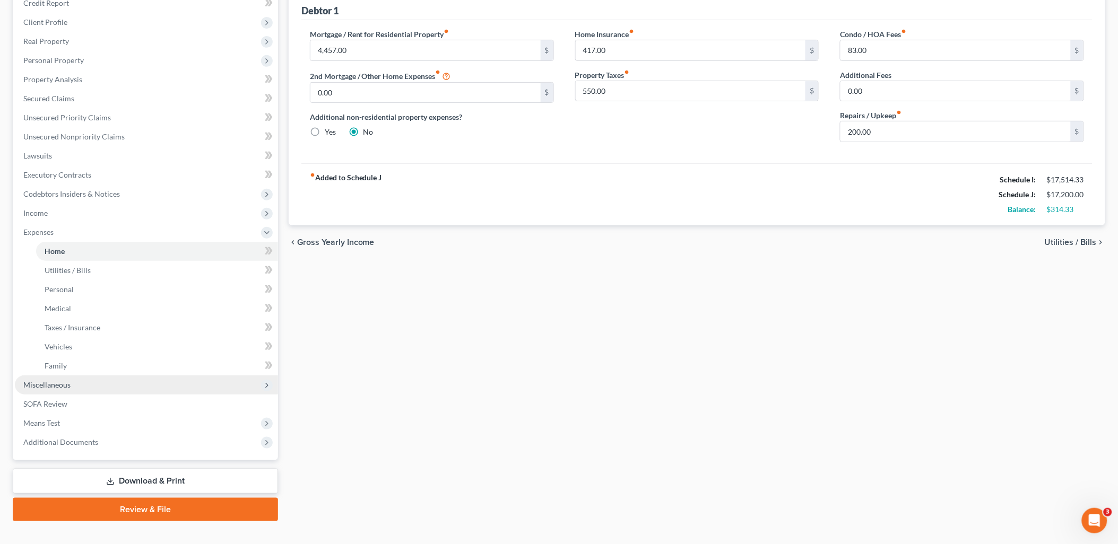
scroll to position [152, 0]
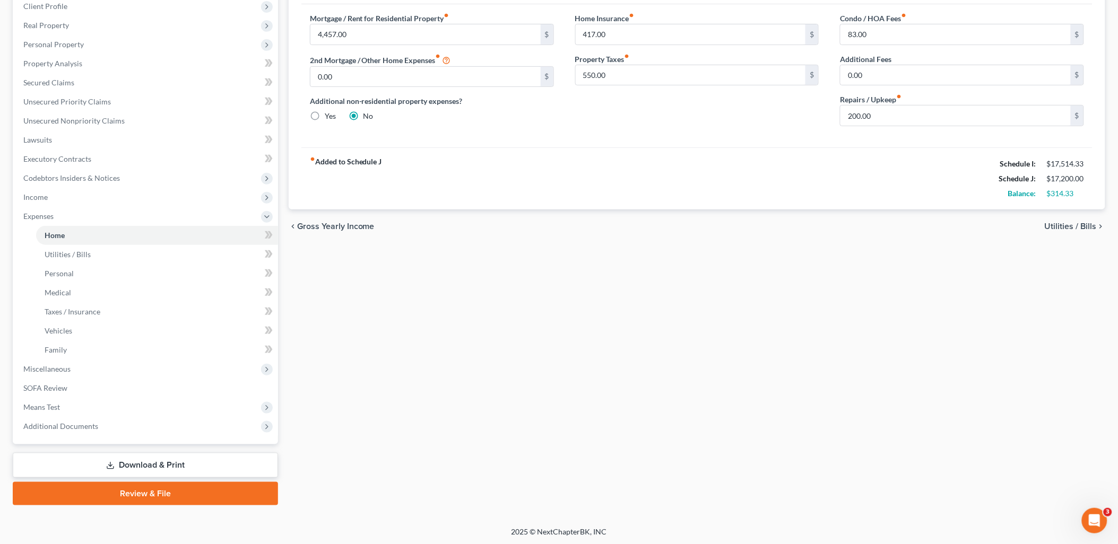
click at [182, 460] on link "Download & Print" at bounding box center [145, 465] width 265 height 25
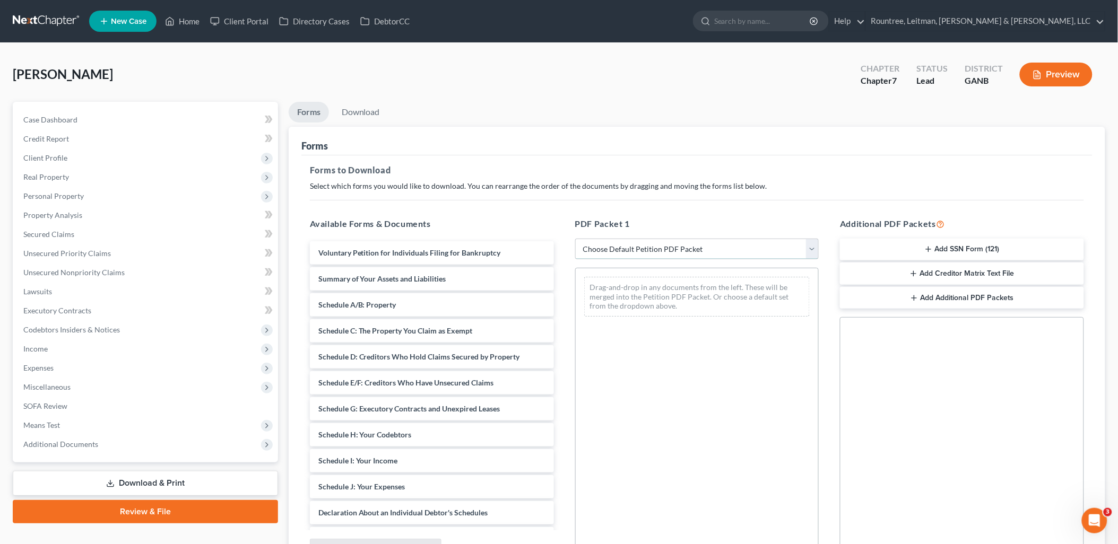
click at [634, 252] on select "Choose Default Petition PDF Packet Complete Bankruptcy Petition (all forms and …" at bounding box center [697, 249] width 244 height 21
select select "0"
click at [575, 239] on select "Choose Default Petition PDF Packet Complete Bankruptcy Petition (all forms and …" at bounding box center [697, 249] width 244 height 21
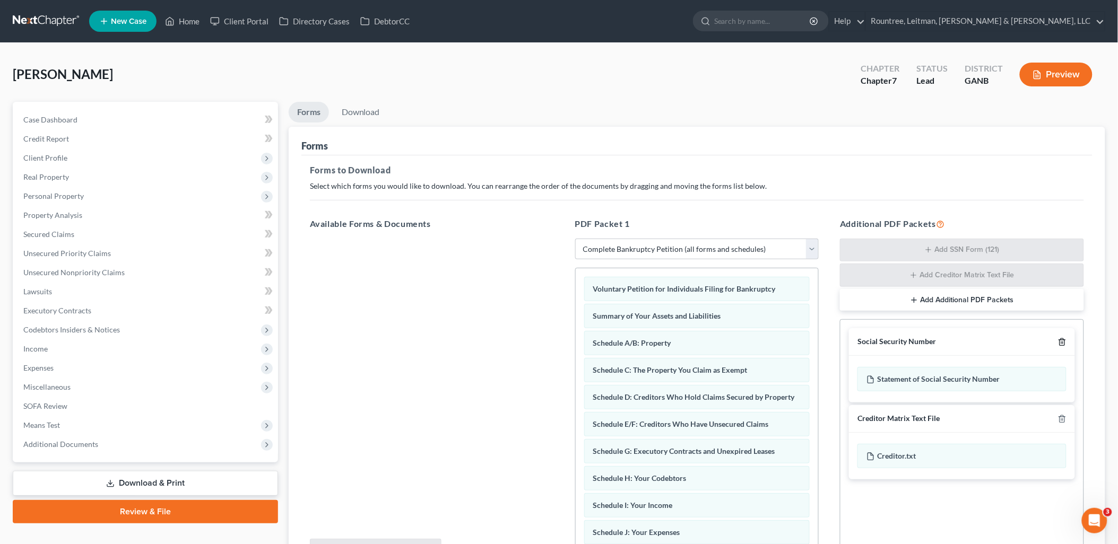
click at [1062, 341] on icon "button" at bounding box center [1062, 342] width 8 height 8
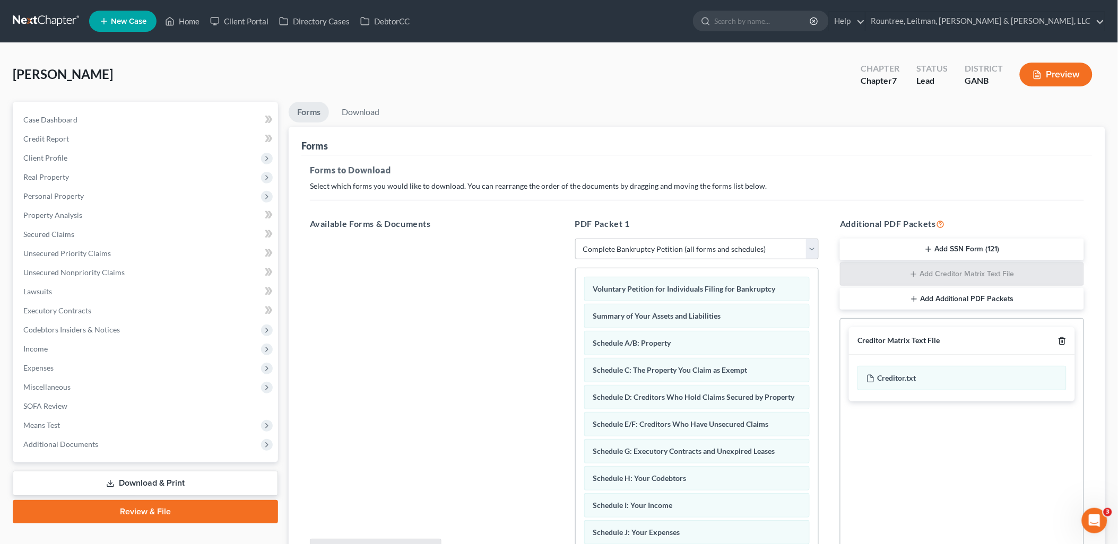
click at [1062, 341] on icon "button" at bounding box center [1062, 341] width 8 height 8
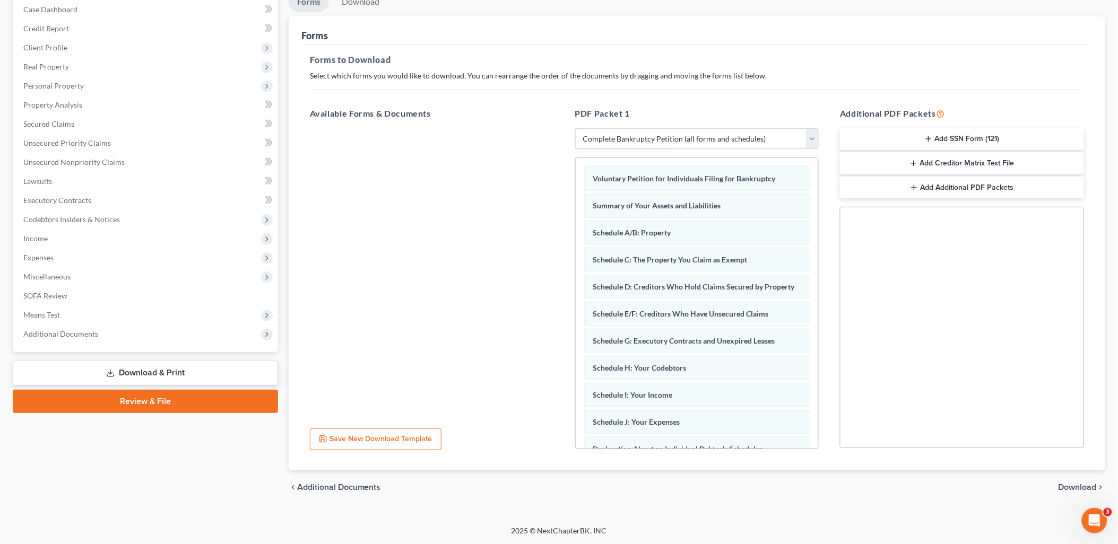
click at [1083, 485] on span "Download" at bounding box center [1077, 487] width 38 height 8
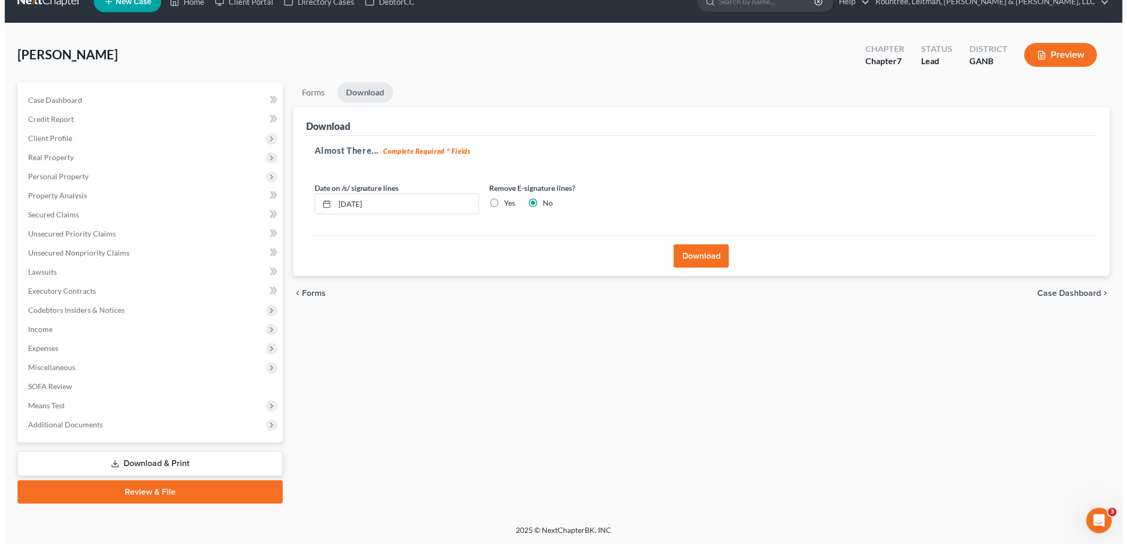
scroll to position [18, 0]
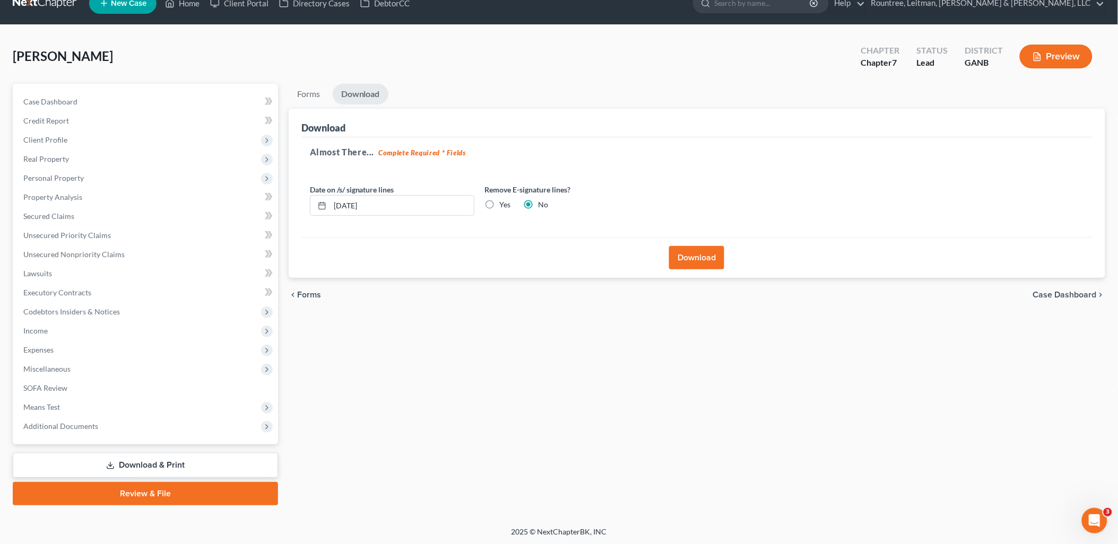
click at [695, 253] on button "Download" at bounding box center [696, 257] width 55 height 23
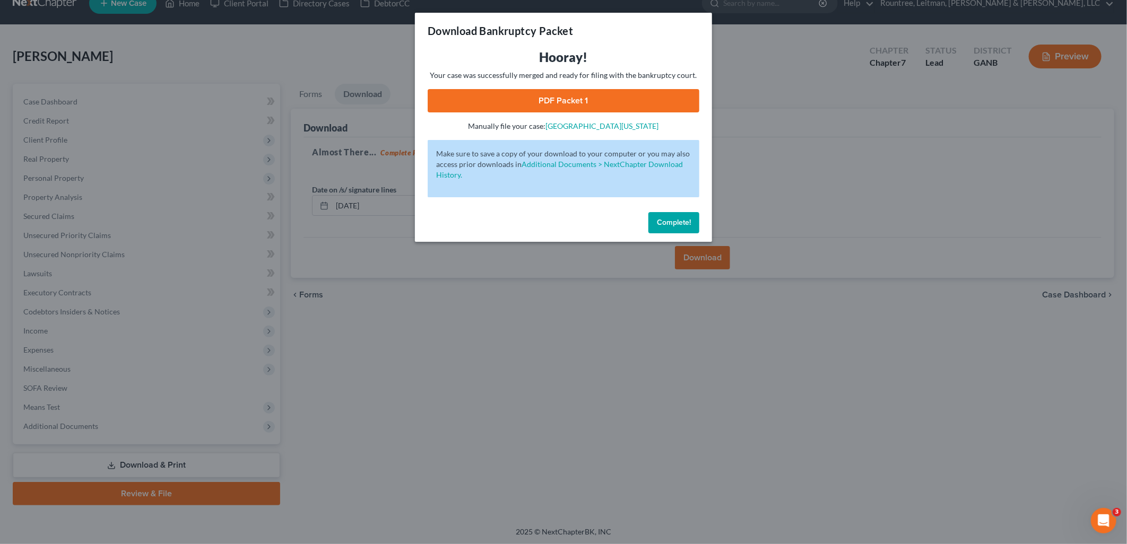
click at [550, 96] on link "PDF Packet 1" at bounding box center [564, 100] width 272 height 23
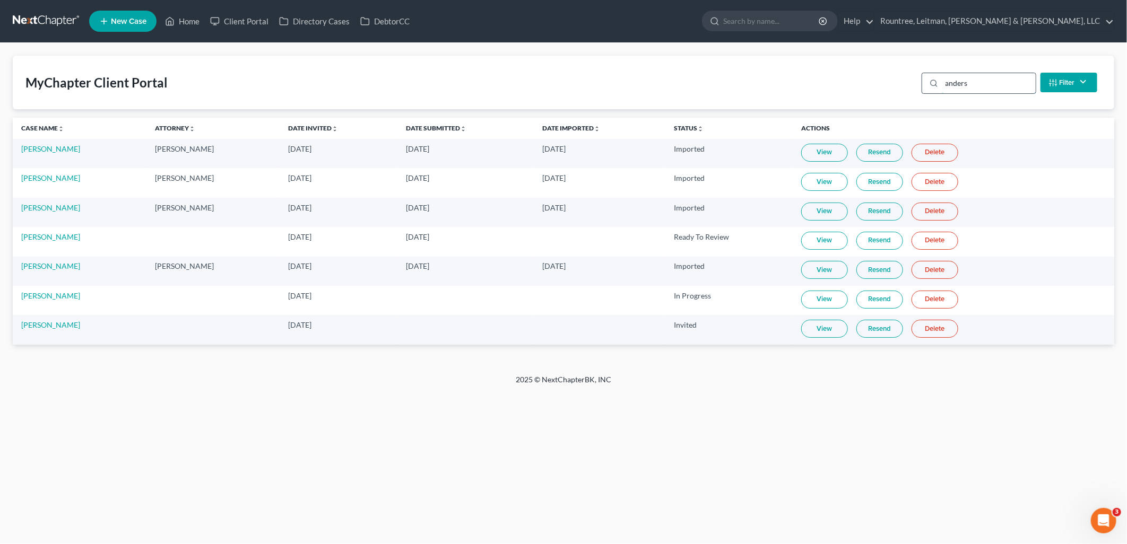
click at [968, 84] on input "anders" at bounding box center [988, 83] width 94 height 20
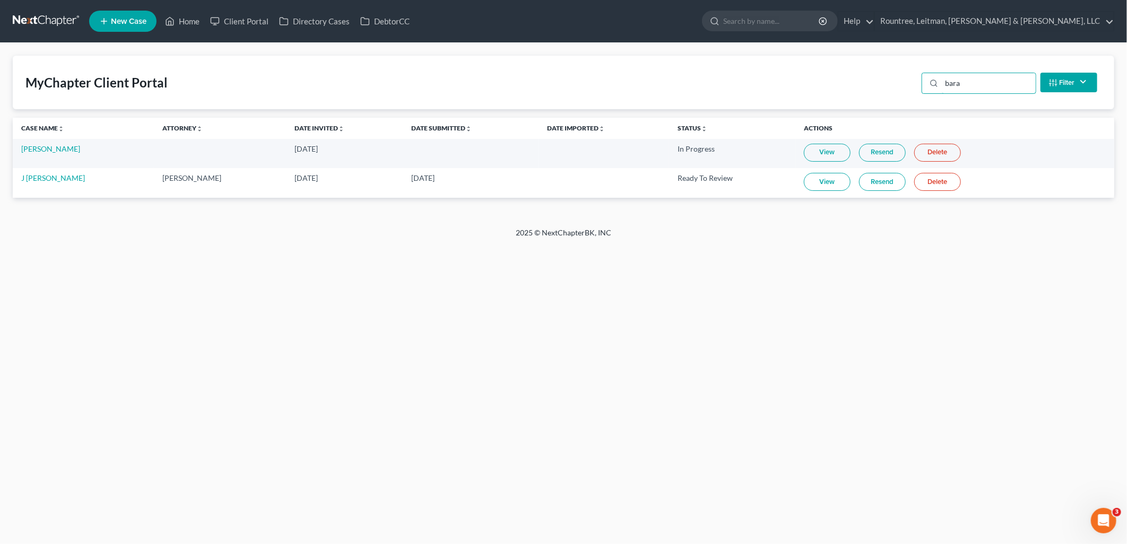
type input "bara"
click at [814, 180] on link "View" at bounding box center [827, 182] width 47 height 18
